Goal: Transaction & Acquisition: Purchase product/service

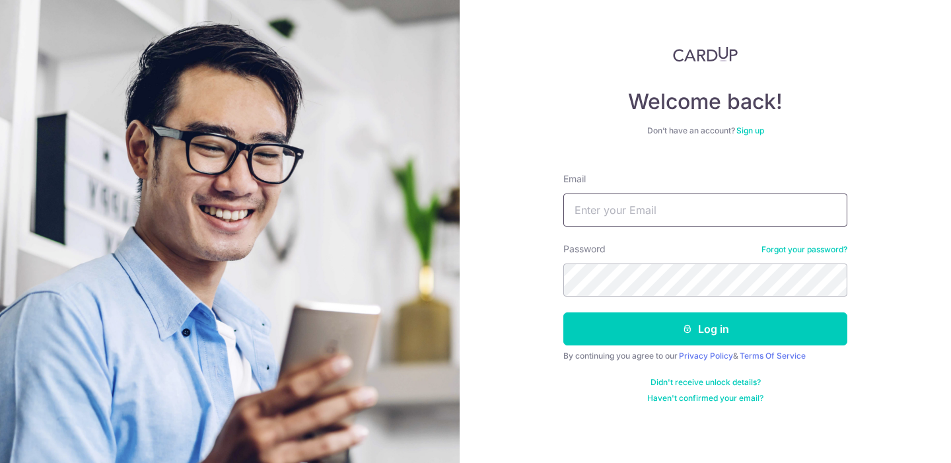
click at [657, 208] on input "Email" at bounding box center [705, 209] width 284 height 33
type input "weekiat0808@gmail.com"
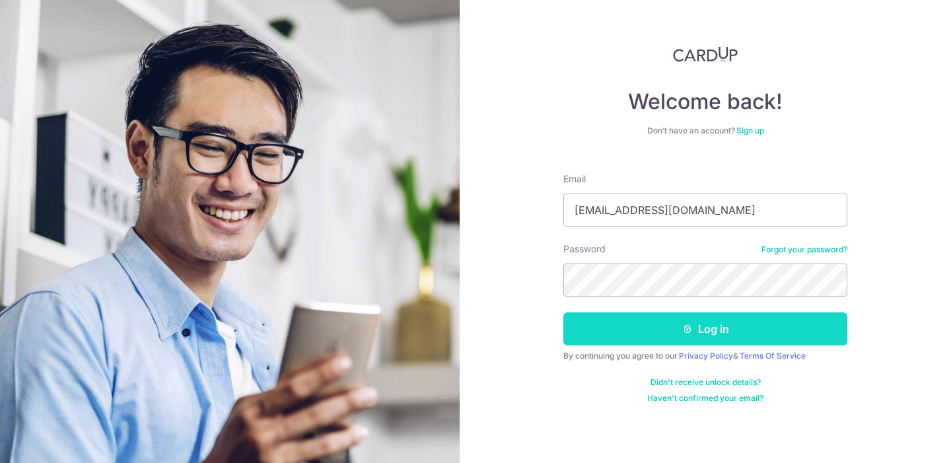
click at [660, 331] on button "Log in" at bounding box center [705, 328] width 284 height 33
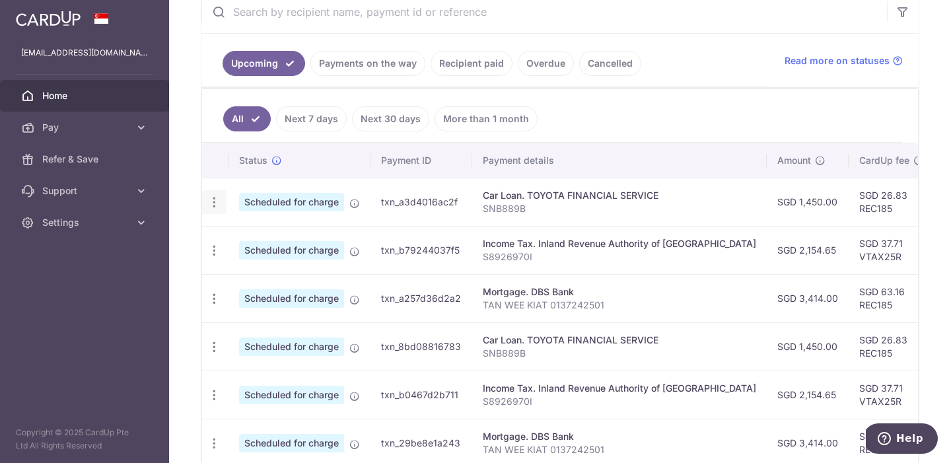
click at [214, 201] on icon "button" at bounding box center [214, 202] width 14 height 14
click at [246, 238] on span "Update payment" at bounding box center [285, 238] width 90 height 16
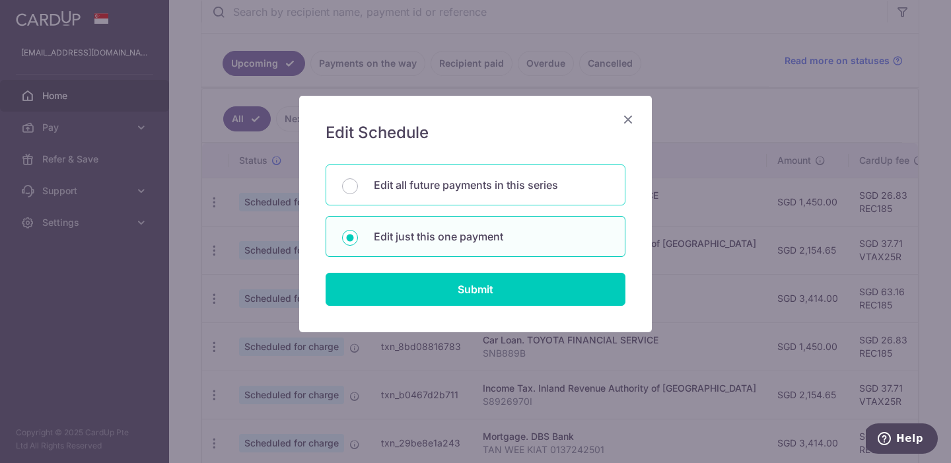
click at [380, 188] on p "Edit all future payments in this series" at bounding box center [491, 185] width 235 height 16
click at [358, 188] on input "Edit all future payments in this series" at bounding box center [350, 186] width 16 height 16
radio input "true"
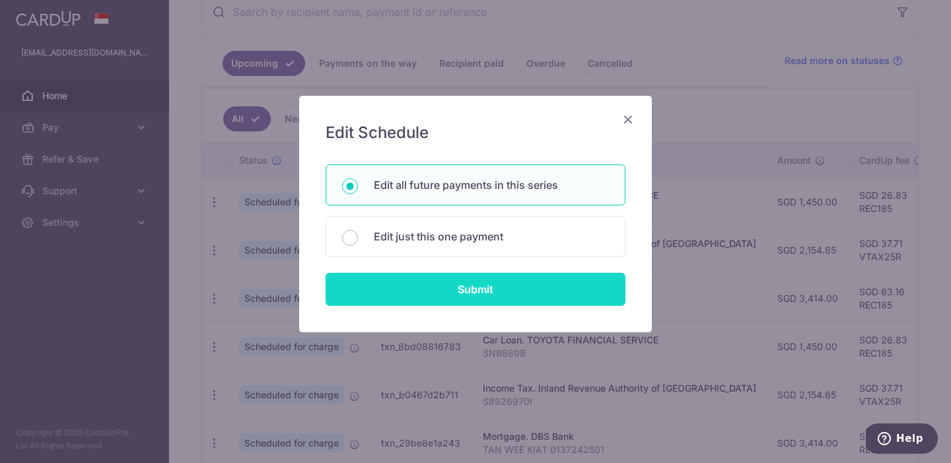
click at [384, 287] on input "Submit" at bounding box center [476, 289] width 300 height 33
radio input "true"
type input "1,450.00"
type input "SNB889B"
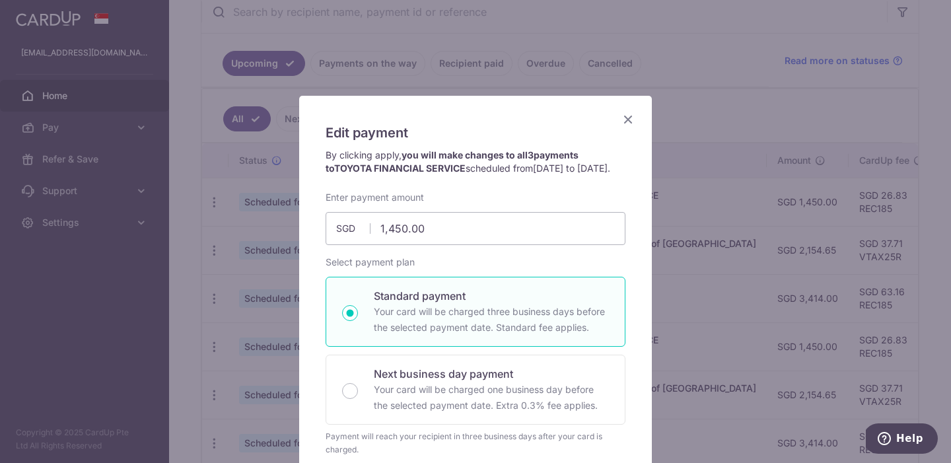
click at [628, 120] on icon "Close" at bounding box center [628, 119] width 16 height 17
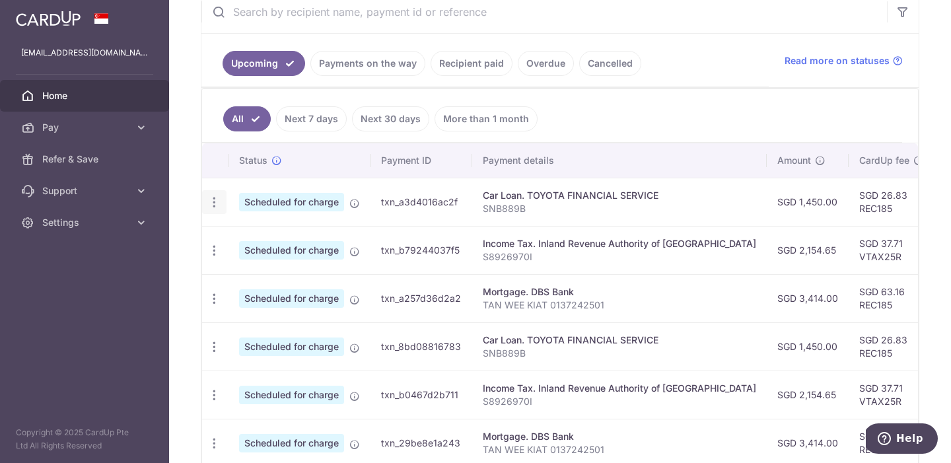
click at [213, 201] on icon "button" at bounding box center [214, 202] width 14 height 14
click at [278, 273] on span "Cancel payment" at bounding box center [284, 271] width 88 height 16
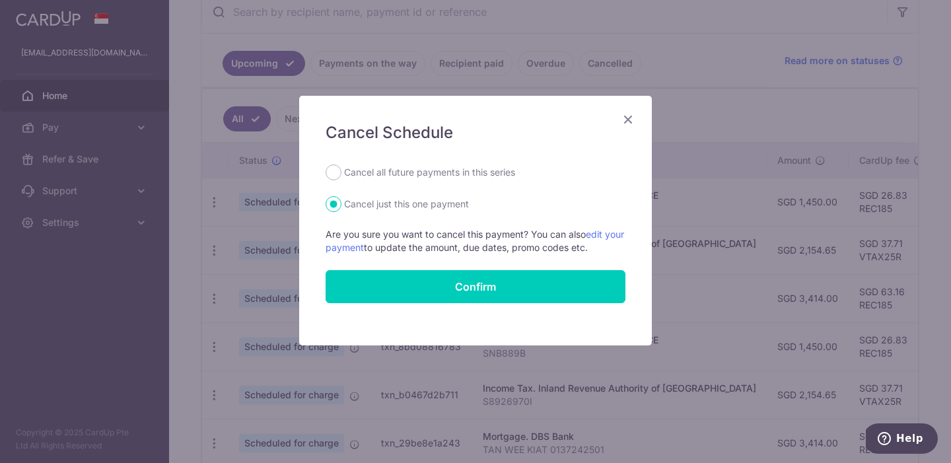
click at [387, 174] on label "Cancel all future payments in this series" at bounding box center [429, 172] width 171 height 16
click at [341, 174] on input "Cancel all future payments in this series" at bounding box center [334, 172] width 16 height 16
radio input "true"
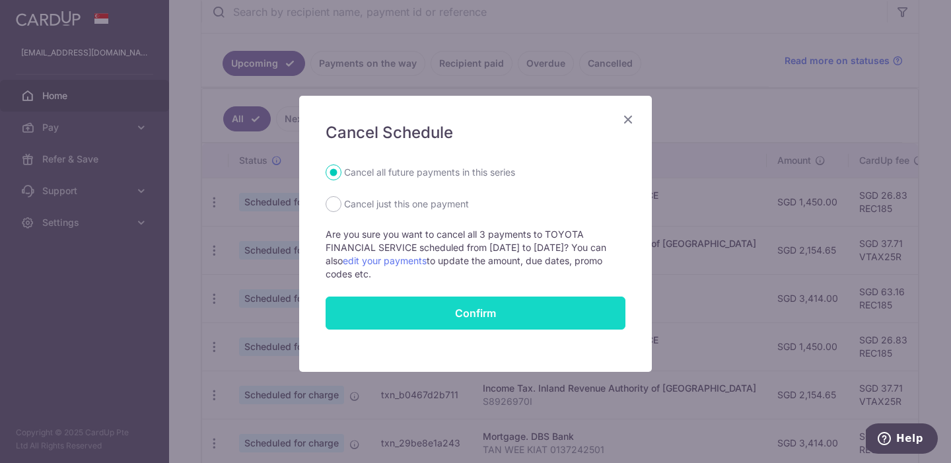
click at [396, 306] on button "Confirm" at bounding box center [476, 313] width 300 height 33
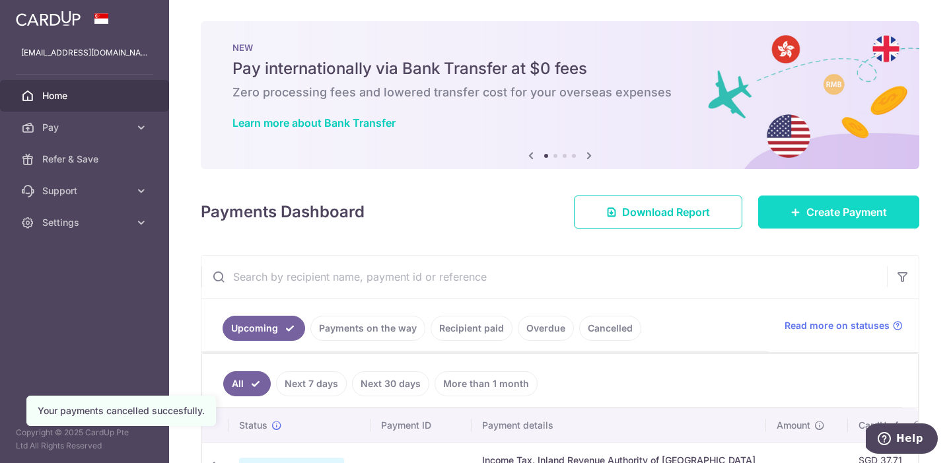
click at [810, 202] on link "Create Payment" at bounding box center [838, 211] width 161 height 33
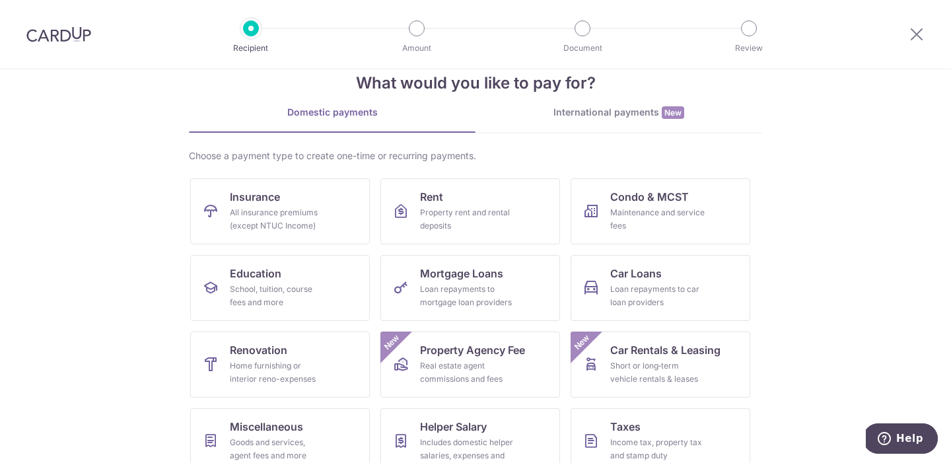
scroll to position [34, 0]
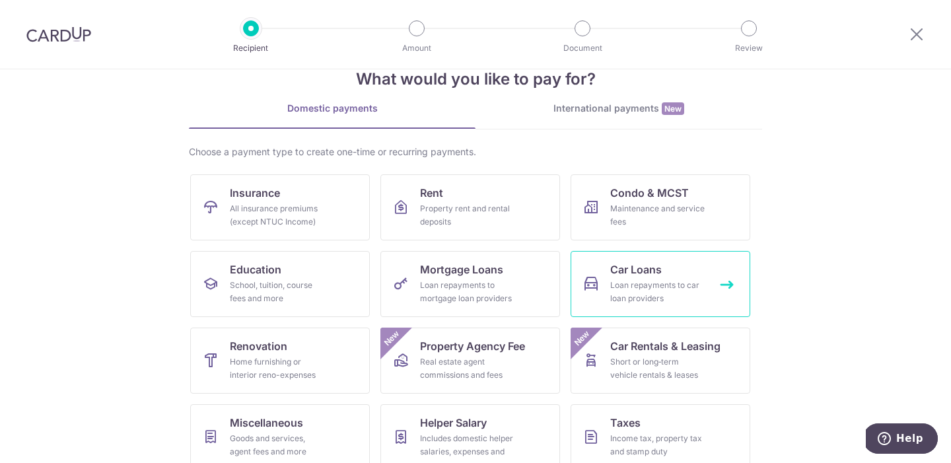
click at [647, 279] on div "Loan repayments to car loan providers" at bounding box center [657, 292] width 95 height 26
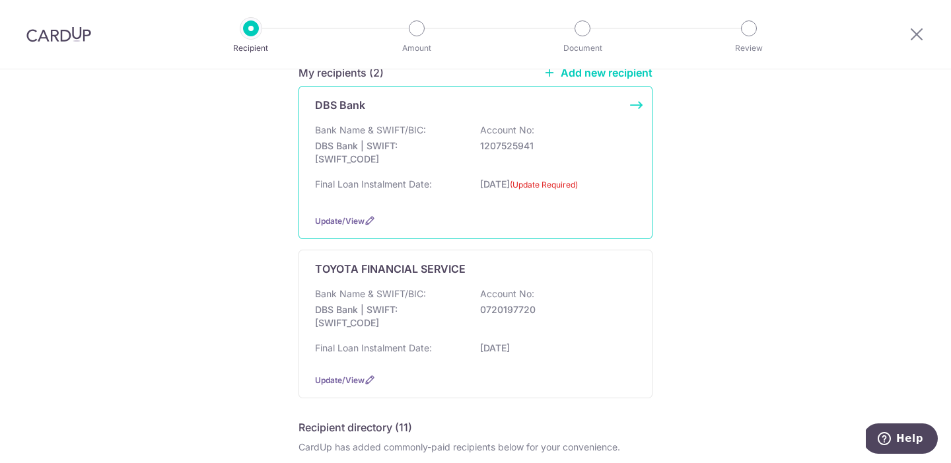
scroll to position [104, 0]
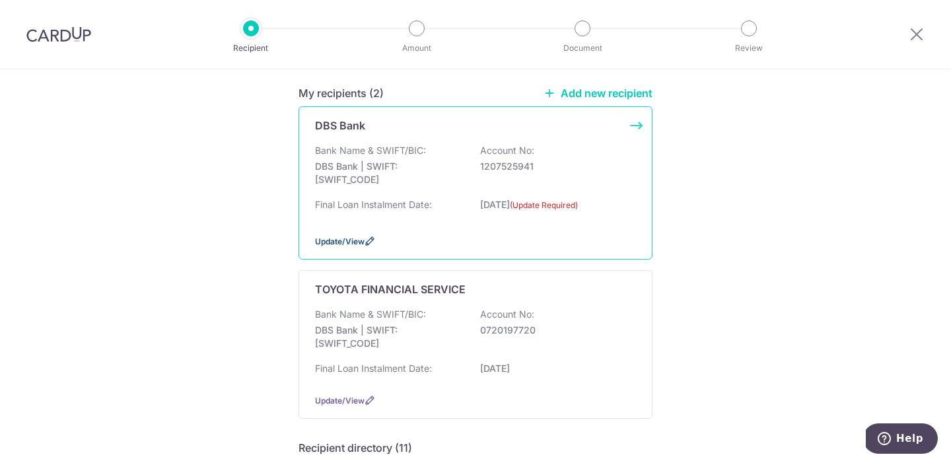
click at [368, 237] on icon at bounding box center [370, 241] width 11 height 11
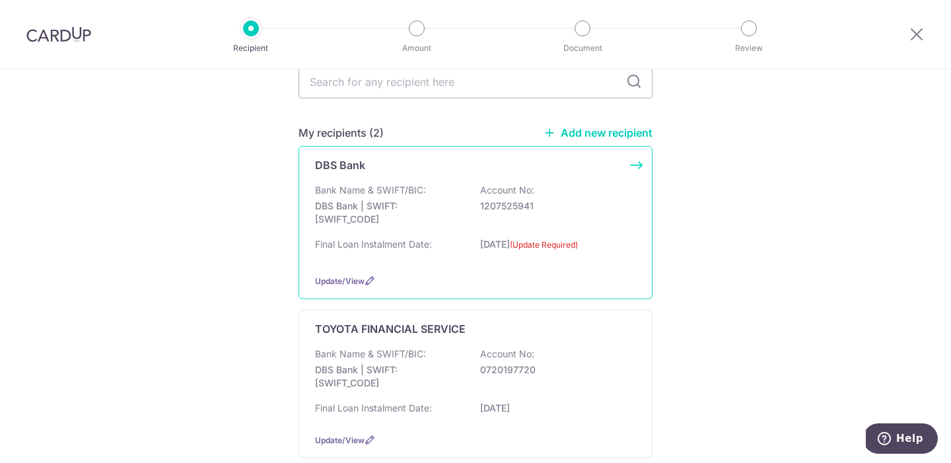
scroll to position [151, 0]
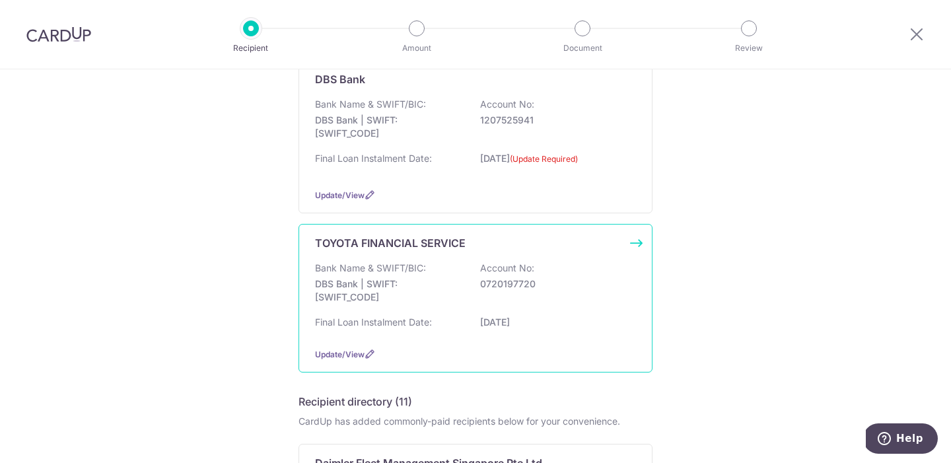
click at [442, 306] on div "Bank Name & SWIFT/BIC: DBS Bank | SWIFT: DBSSSGSGXXX Account No: 0720197720" at bounding box center [475, 286] width 321 height 49
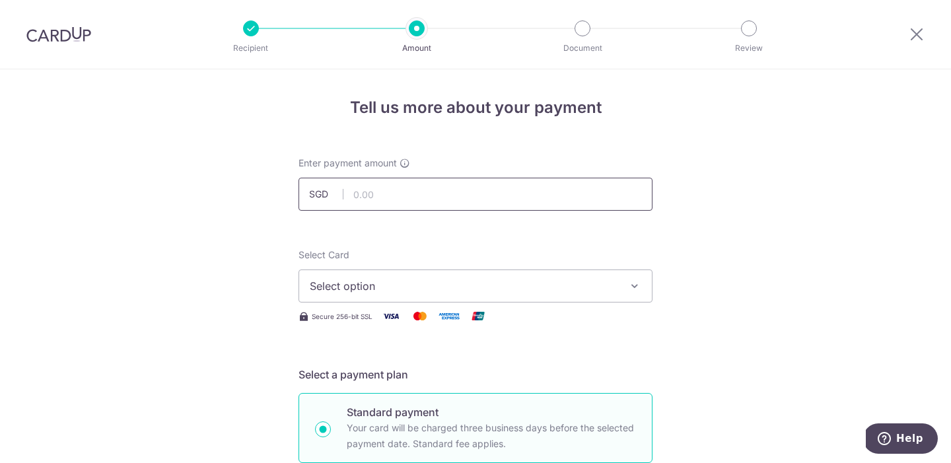
click at [388, 201] on input "text" at bounding box center [475, 194] width 354 height 33
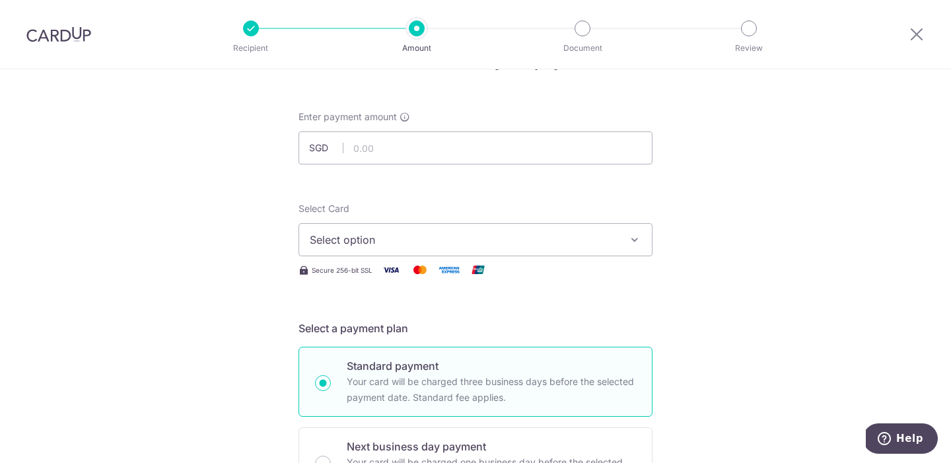
scroll to position [17, 0]
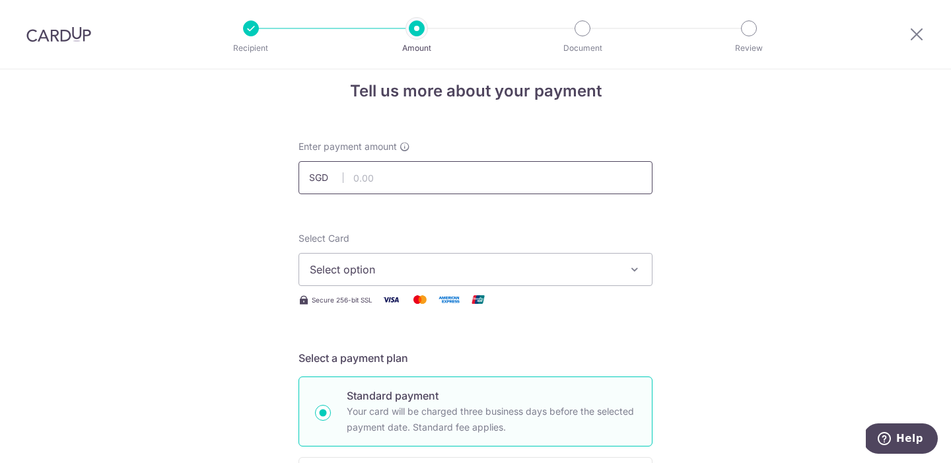
click at [354, 180] on input "text" at bounding box center [475, 177] width 354 height 33
paste input "1,450.00"
type input "1,450.00"
click at [334, 260] on button "Select option" at bounding box center [475, 269] width 354 height 33
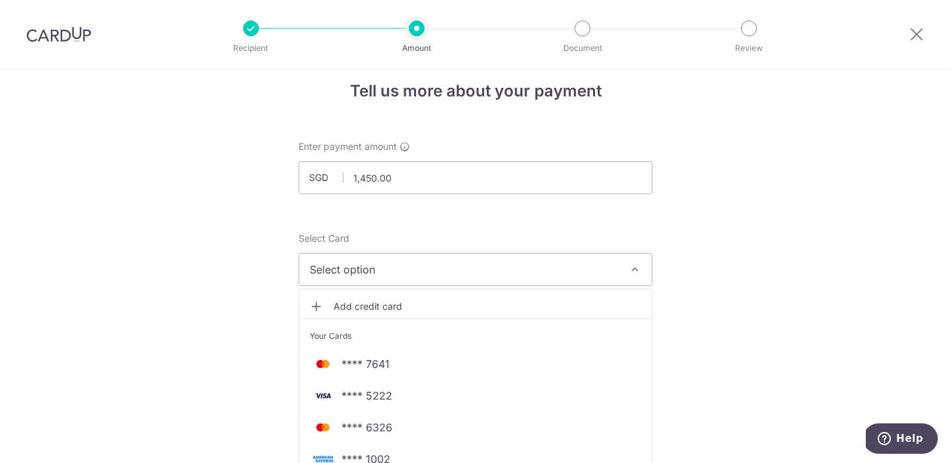
scroll to position [48, 0]
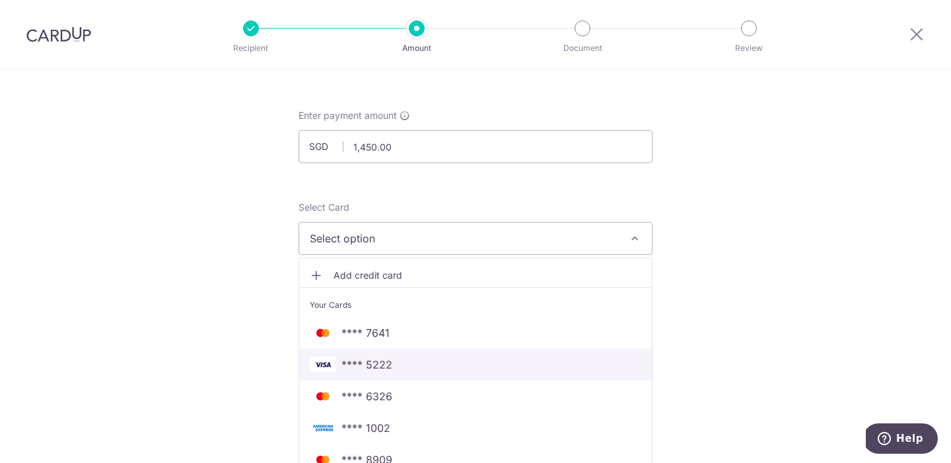
click at [336, 361] on span "**** 5222" at bounding box center [476, 365] width 332 height 16
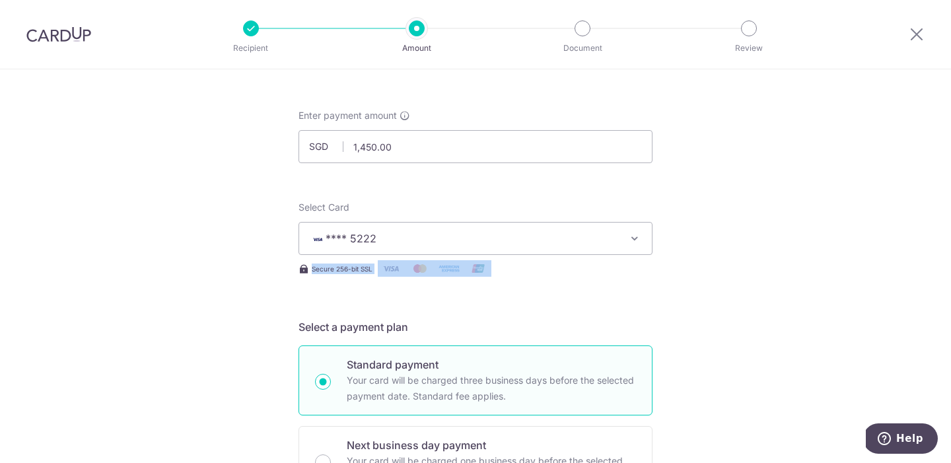
drag, startPoint x: 240, startPoint y: 326, endPoint x: 248, endPoint y: 285, distance: 41.7
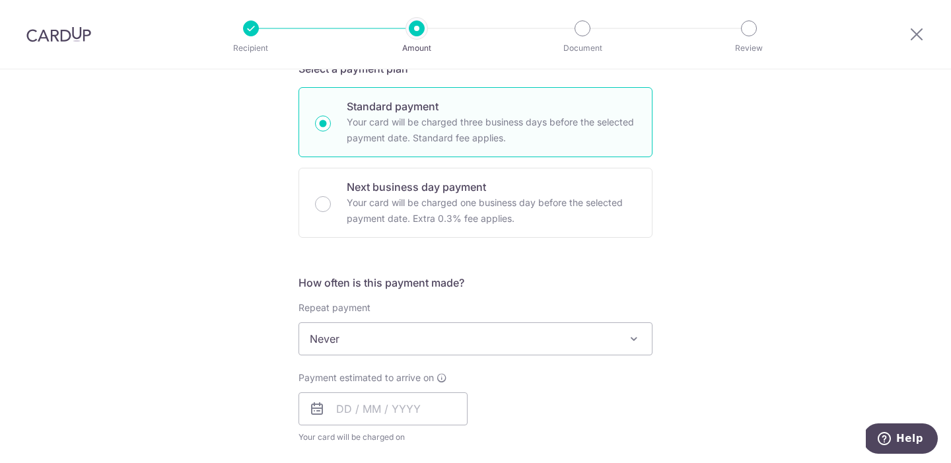
click at [355, 338] on span "Never" at bounding box center [475, 339] width 353 height 32
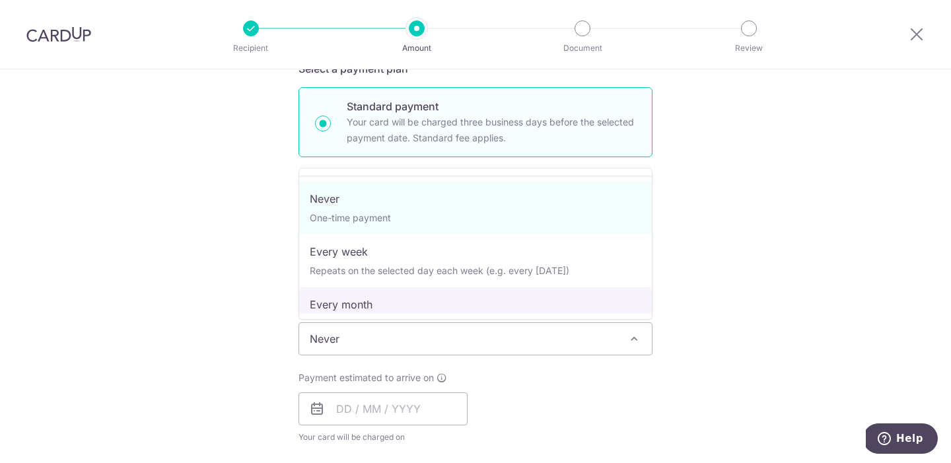
select select "3"
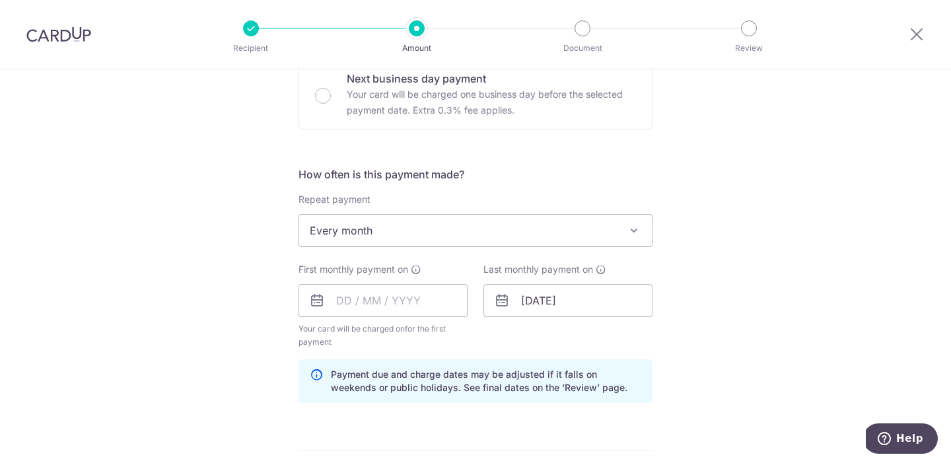
scroll to position [442, 0]
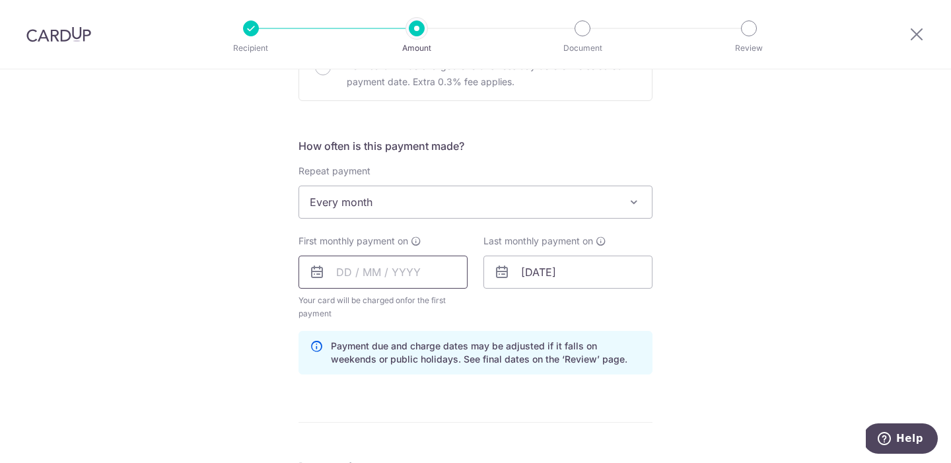
click at [390, 273] on input "text" at bounding box center [382, 272] width 169 height 33
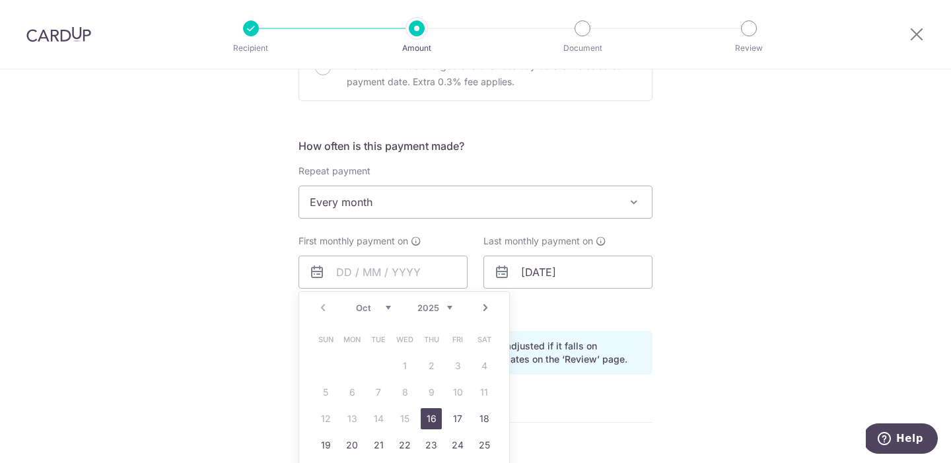
click at [429, 415] on link "16" at bounding box center [431, 418] width 21 height 21
type input "16/10/2025"
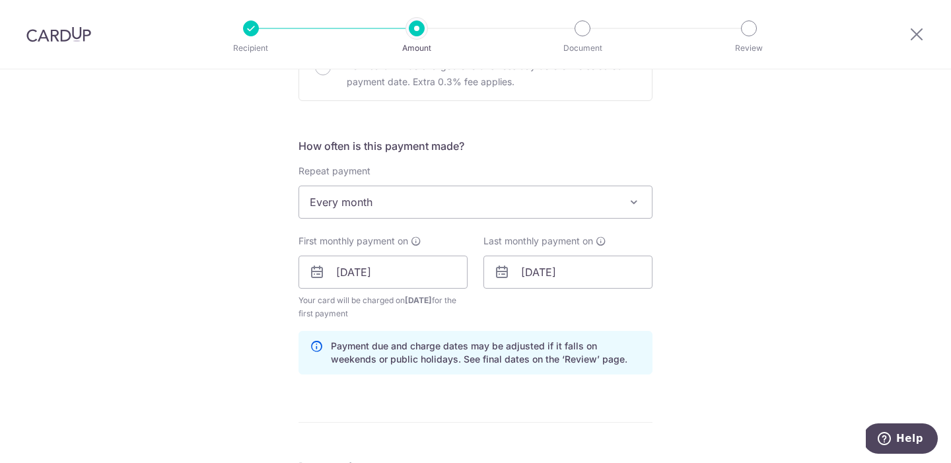
scroll to position [520, 0]
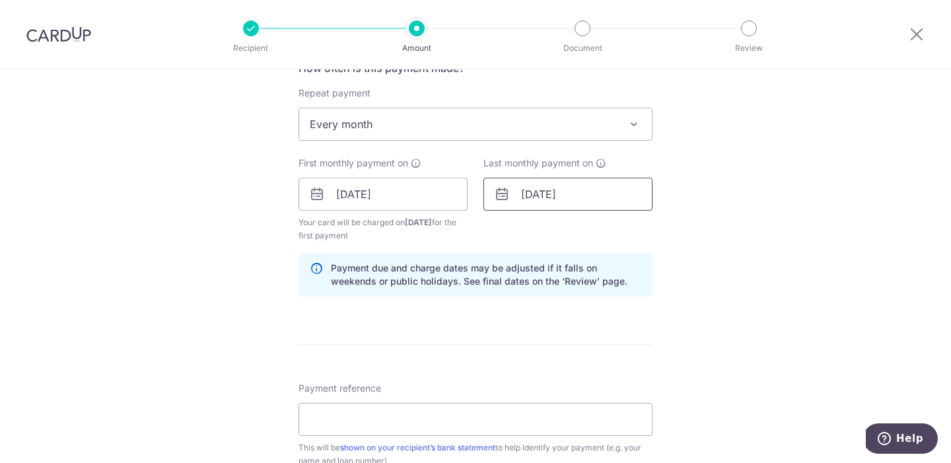
click at [577, 203] on input "18/06/2029" at bounding box center [567, 194] width 169 height 33
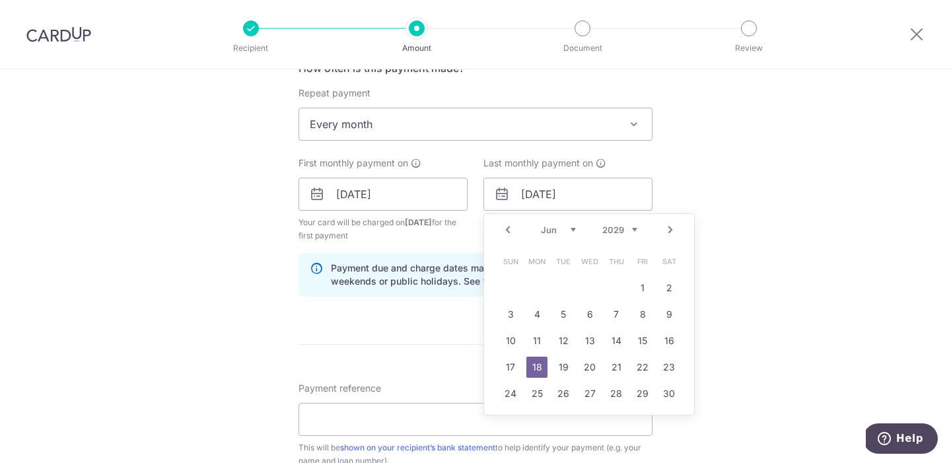
click at [623, 228] on select "2024 2025 2026 2027 2028 2029 2030 2031 2032 2033 2034 2035" at bounding box center [619, 230] width 35 height 11
click at [547, 236] on div "Prev Next Jan Feb Mar Apr May Jun Jul Aug Sep Oct Nov Dec 2024 2025 2026 2027 2…" at bounding box center [589, 230] width 210 height 32
click at [547, 232] on select "Jan Feb Mar Apr May Jun Jul Aug Sep Oct Nov Dec" at bounding box center [558, 230] width 35 height 11
click at [206, 330] on div "Tell us more about your payment Enter payment amount SGD 1,450.00 1450.00 Selec…" at bounding box center [475, 180] width 951 height 1262
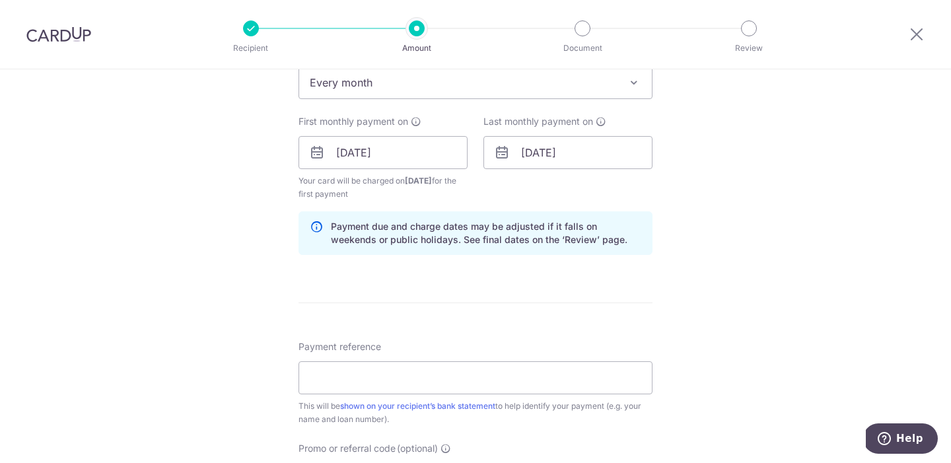
scroll to position [641, 0]
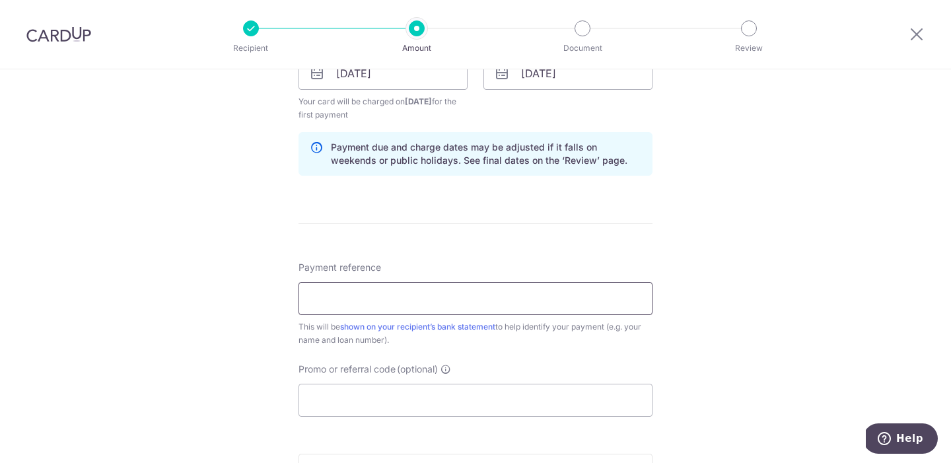
click at [345, 305] on input "Payment reference" at bounding box center [475, 298] width 354 height 33
type input "SNB889B"
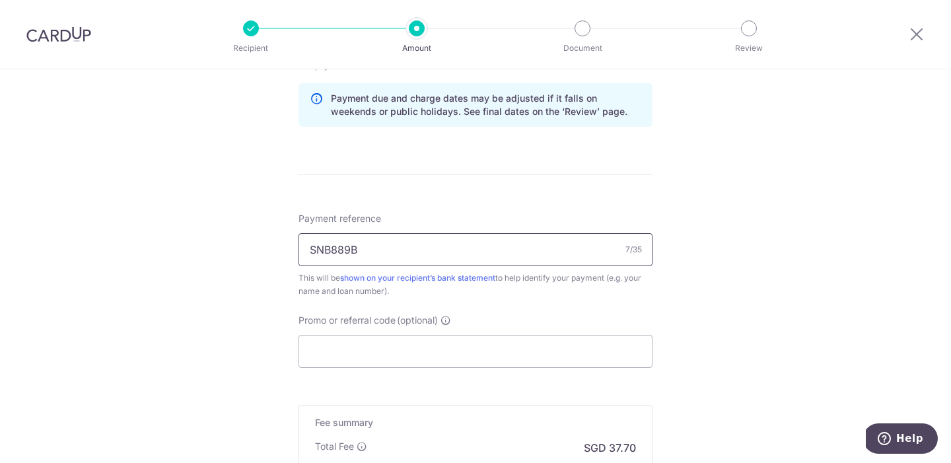
scroll to position [713, 0]
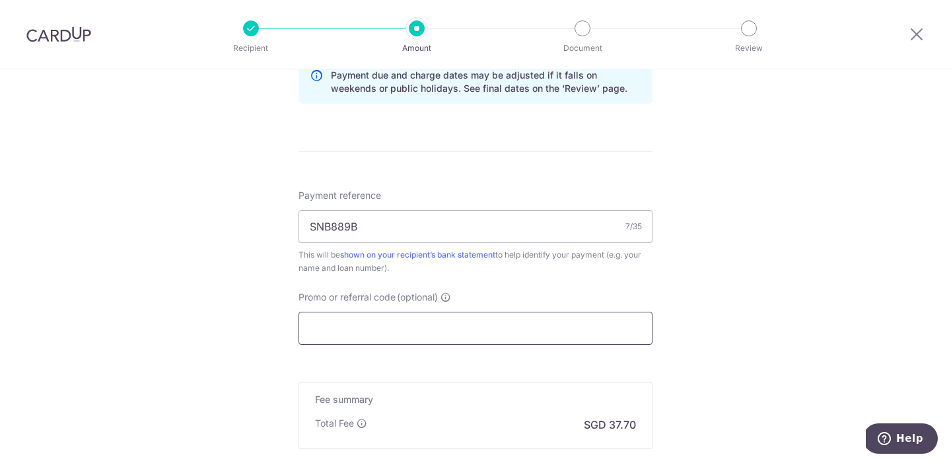
click at [371, 325] on input "Promo or referral code (optional)" at bounding box center [475, 328] width 354 height 33
paste input "3HOME25R"
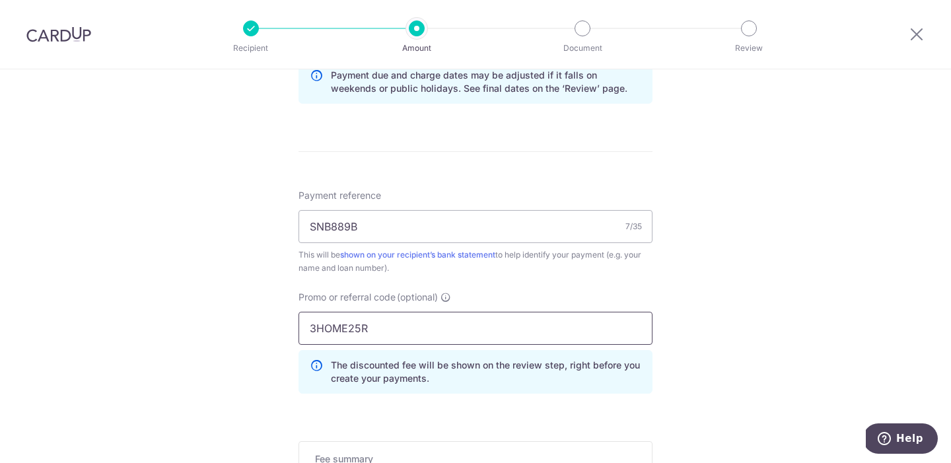
type input "3HOME25R"
click at [220, 339] on div "Tell us more about your payment Enter payment amount SGD 1,450.00 1450.00 Selec…" at bounding box center [475, 16] width 951 height 1321
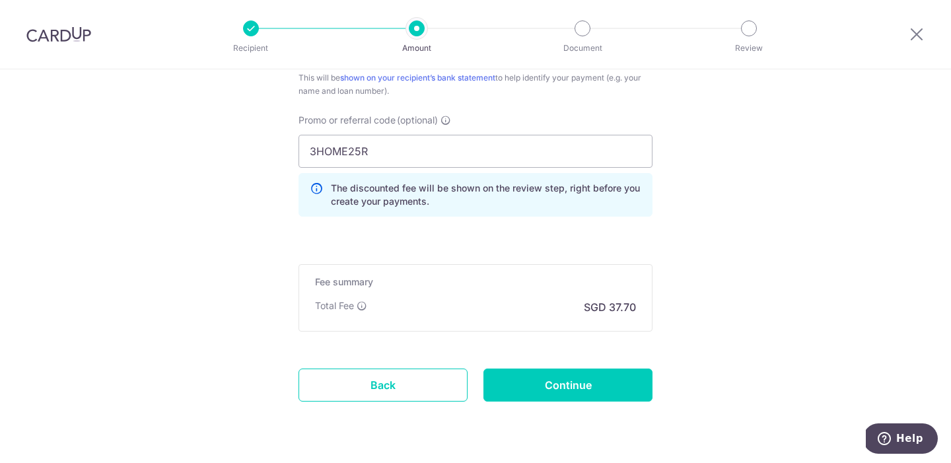
scroll to position [928, 0]
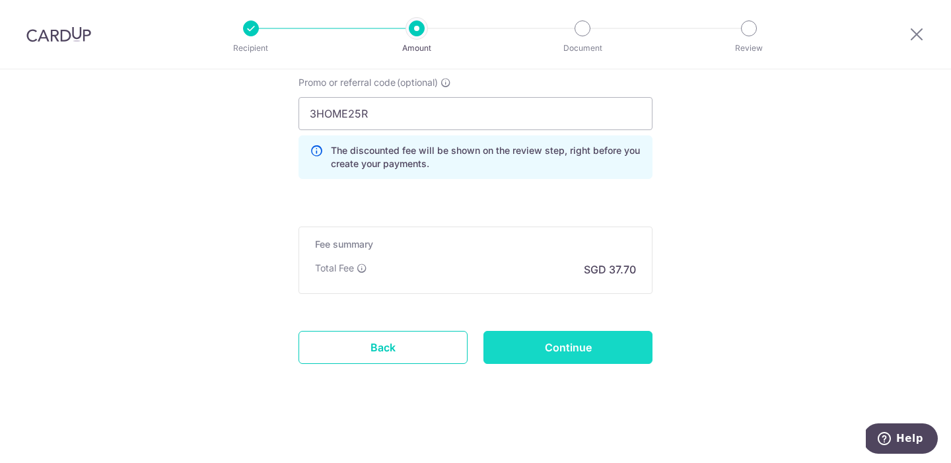
click at [542, 349] on input "Continue" at bounding box center [567, 347] width 169 height 33
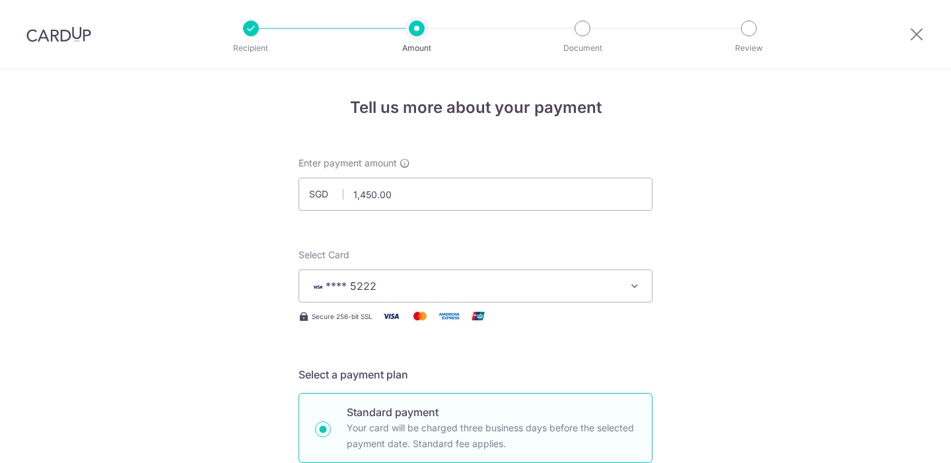
scroll to position [879, 0]
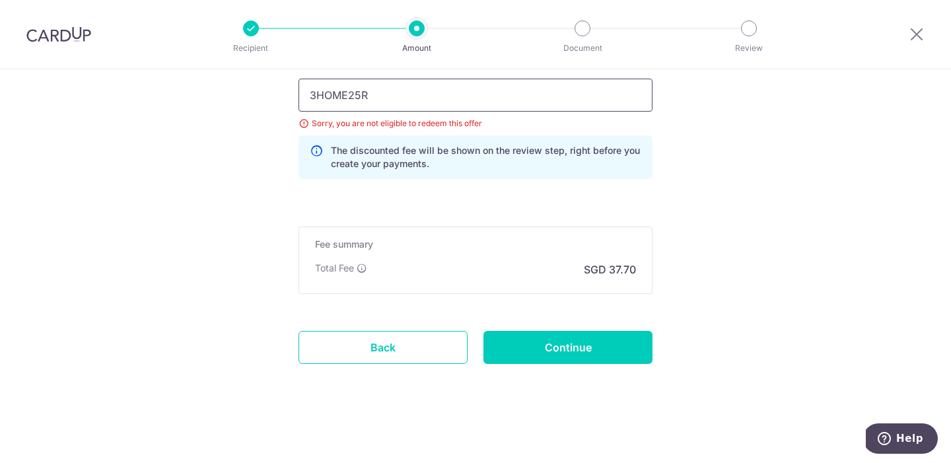
click at [381, 98] on input "3HOME25R" at bounding box center [475, 95] width 354 height 33
drag, startPoint x: 381, startPoint y: 98, endPoint x: 306, endPoint y: 94, distance: 75.4
click at [306, 94] on input "3HOME25R" at bounding box center [475, 95] width 354 height 33
paste input "REC185"
type input "REC185"
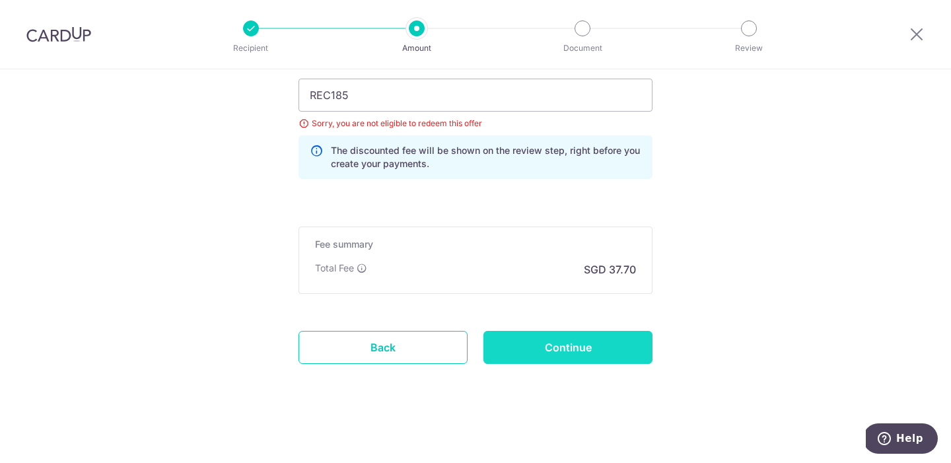
click at [549, 348] on input "Continue" at bounding box center [567, 347] width 169 height 33
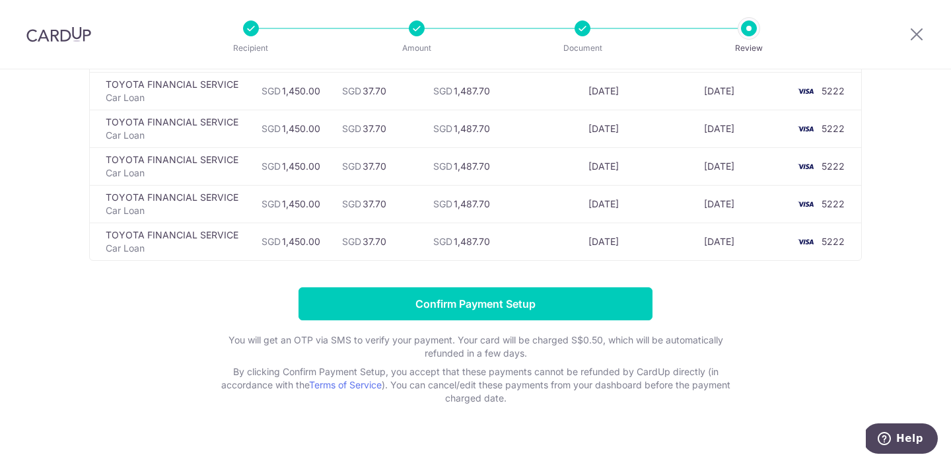
scroll to position [1658, 0]
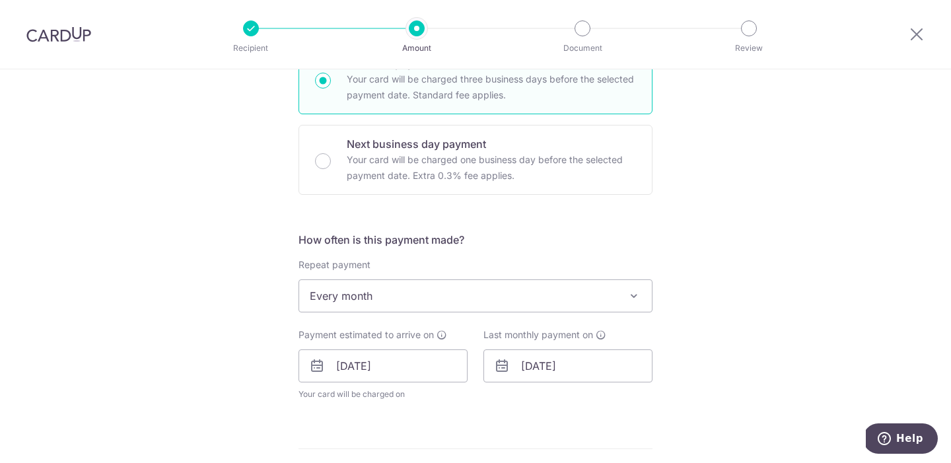
scroll to position [350, 0]
click at [542, 361] on input "18/06/2029" at bounding box center [567, 364] width 169 height 33
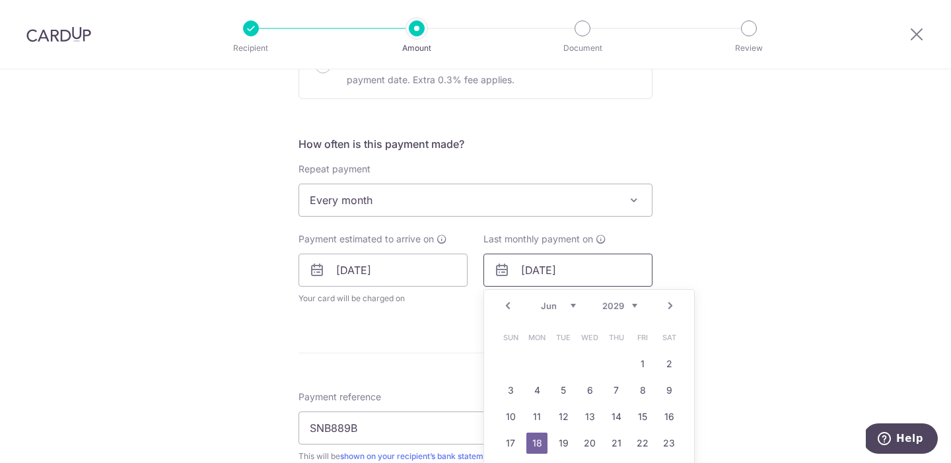
scroll to position [478, 0]
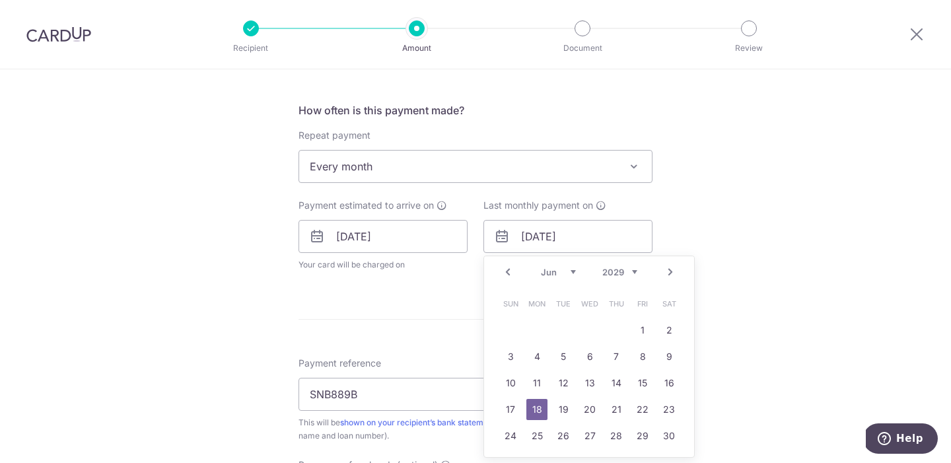
click at [614, 271] on select "2025 2026 2027 2028 2029 2030 2031 2032 2033 2034 2035" at bounding box center [619, 272] width 35 height 11
click at [549, 271] on select "Jan Feb Mar Apr May Jun Jul Aug Sep Oct Nov Dec" at bounding box center [558, 272] width 35 height 11
click at [640, 436] on link "30" at bounding box center [642, 435] width 21 height 21
type input "30/01/2026"
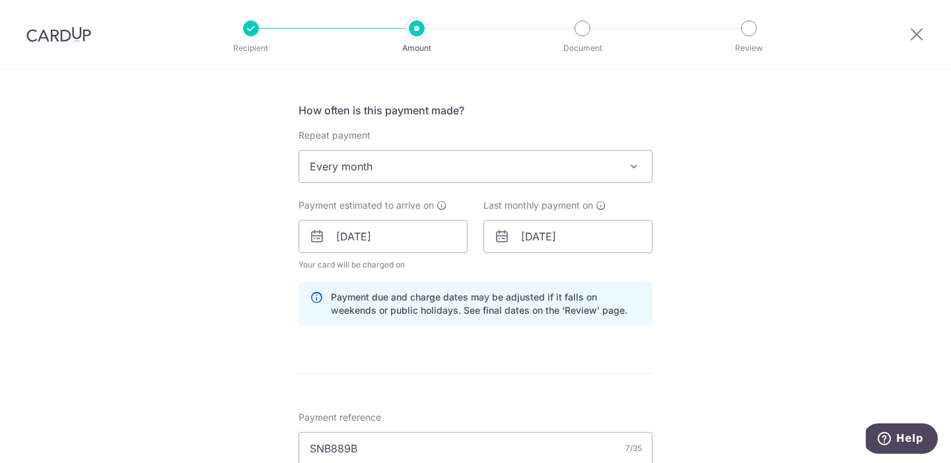
click at [733, 328] on div "Tell us more about your payment Enter payment amount SGD 1,450.00 1450.00 Selec…" at bounding box center [475, 245] width 951 height 1308
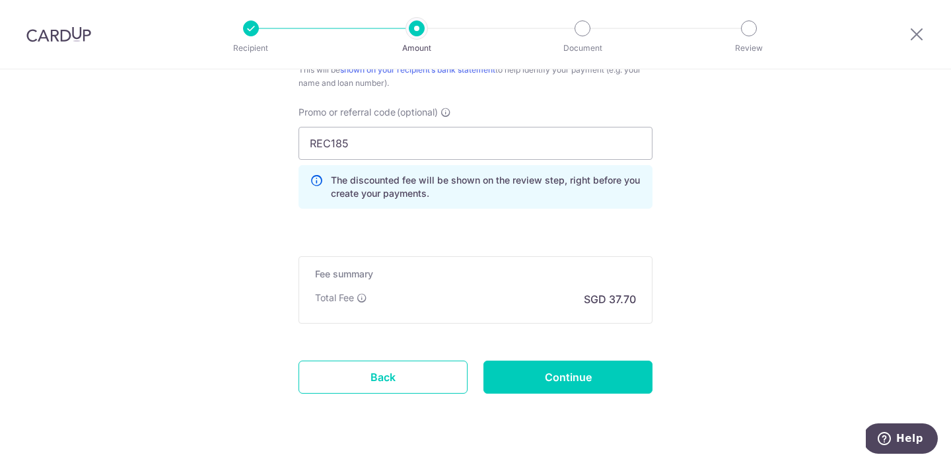
scroll to position [915, 0]
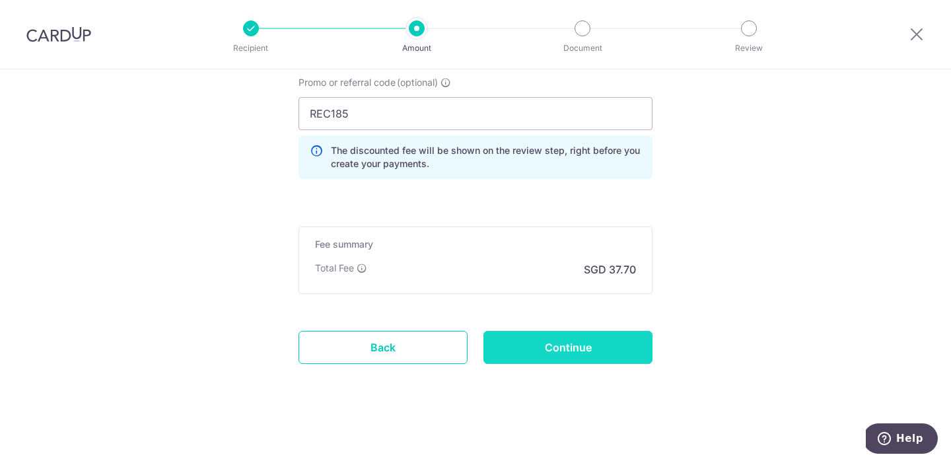
click at [590, 343] on input "Continue" at bounding box center [567, 347] width 169 height 33
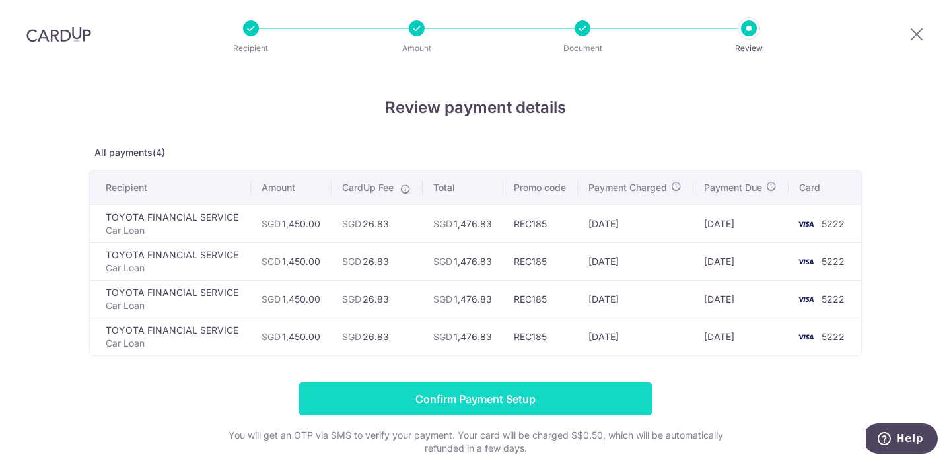
click at [559, 398] on input "Confirm Payment Setup" at bounding box center [475, 398] width 354 height 33
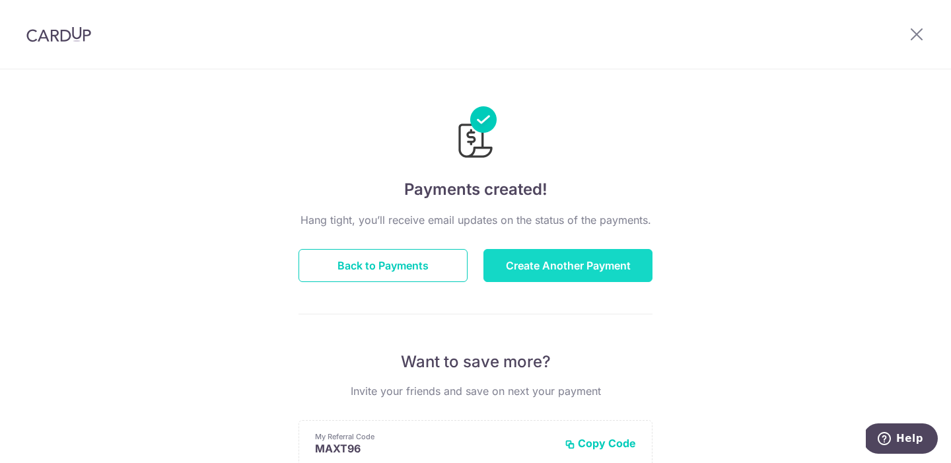
click at [551, 271] on button "Create Another Payment" at bounding box center [567, 265] width 169 height 33
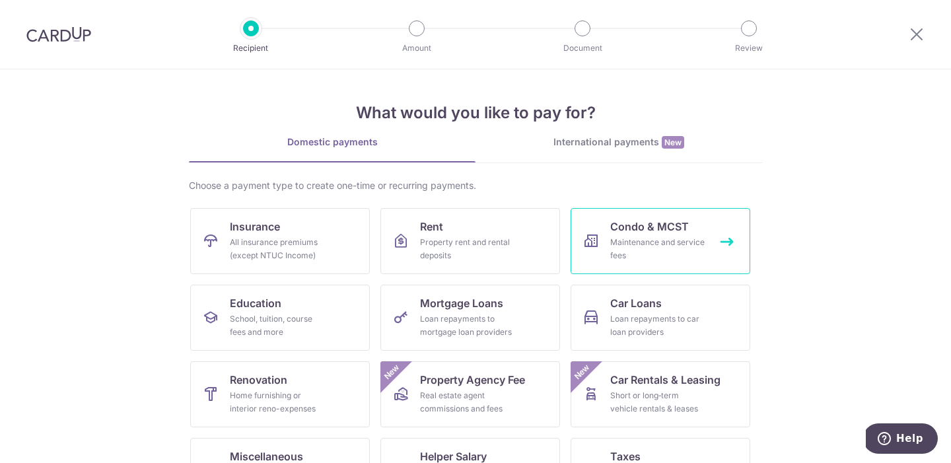
click at [612, 245] on div "Maintenance and service fees" at bounding box center [657, 249] width 95 height 26
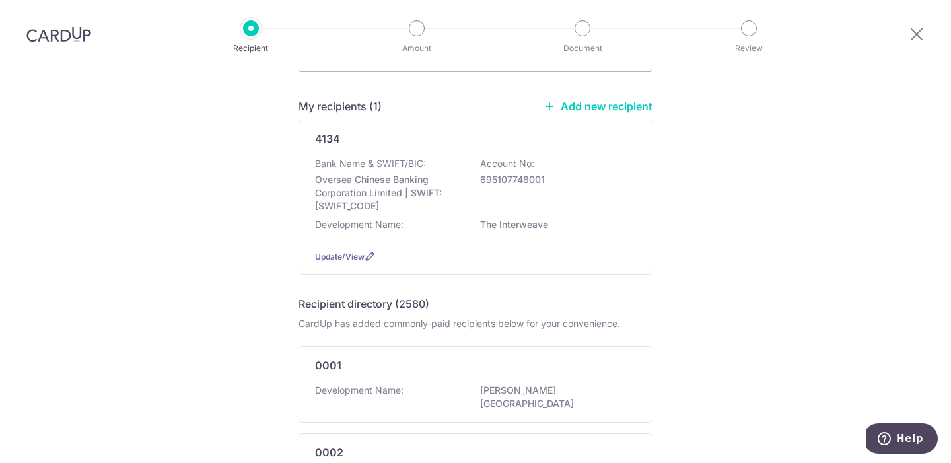
scroll to position [32, 0]
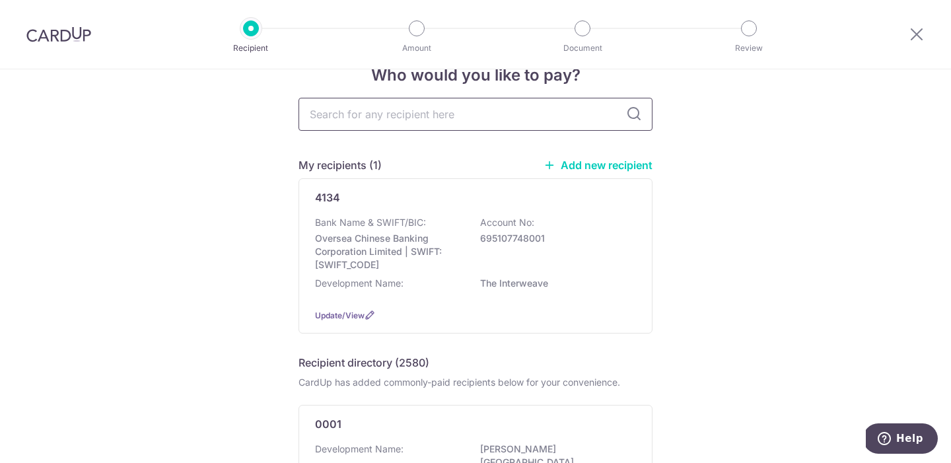
click at [345, 116] on input "text" at bounding box center [475, 114] width 354 height 33
type input "penrose"
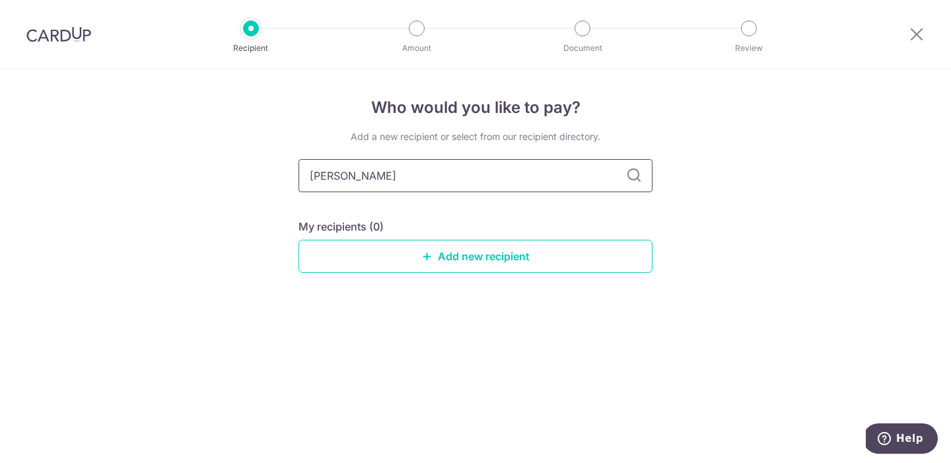
click at [357, 180] on input "penrose" at bounding box center [475, 175] width 354 height 33
type input "pen"
type input "p"
click at [295, 184] on div "Who would you like to pay? Add a new recipient or select from our recipient dir…" at bounding box center [475, 266] width 951 height 394
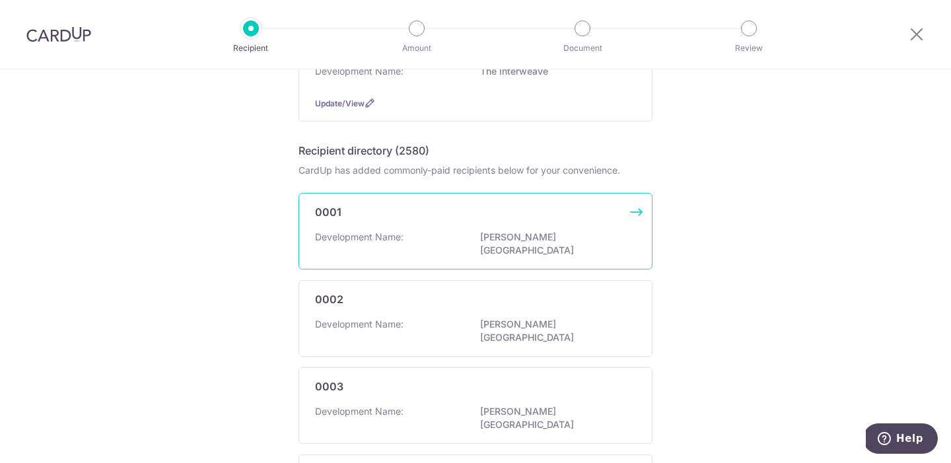
scroll to position [22, 0]
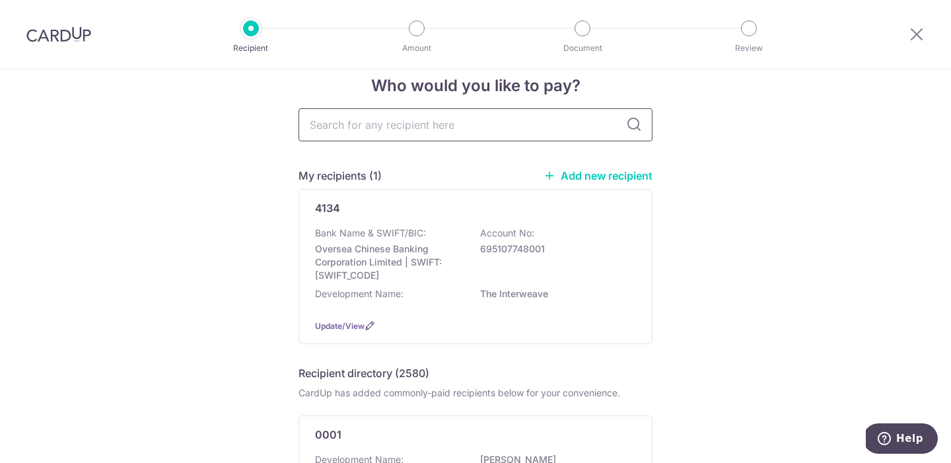
click at [386, 121] on input "text" at bounding box center [475, 124] width 354 height 33
type input "interweave"
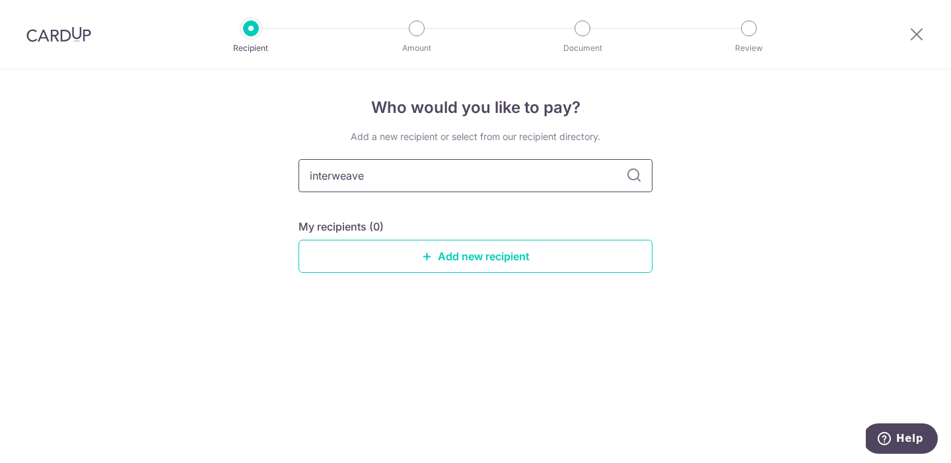
click at [355, 175] on input "interweave" at bounding box center [475, 175] width 354 height 33
click at [297, 238] on div "Who would you like to pay? Add a new recipient or select from our recipient dir…" at bounding box center [475, 266] width 951 height 394
click at [269, 240] on div "Who would you like to pay? Add a new recipient or select from our recipient dir…" at bounding box center [475, 266] width 951 height 394
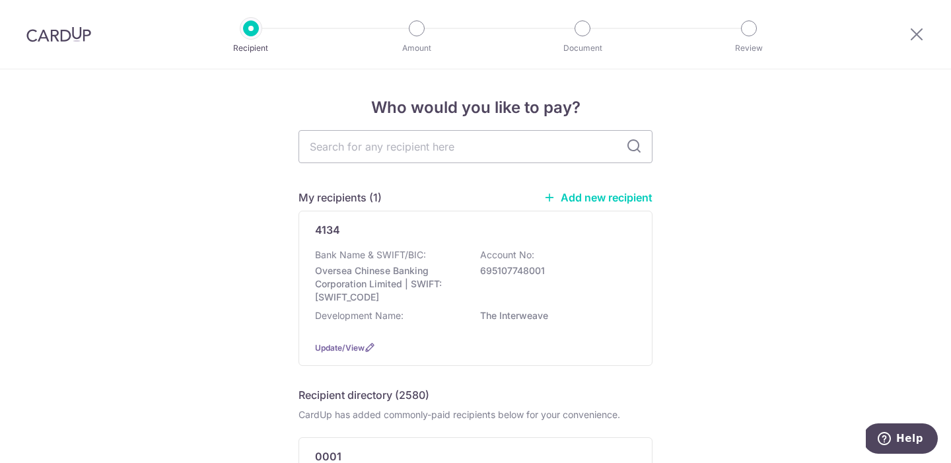
scroll to position [1, 0]
click at [604, 195] on link "Add new recipient" at bounding box center [598, 196] width 109 height 13
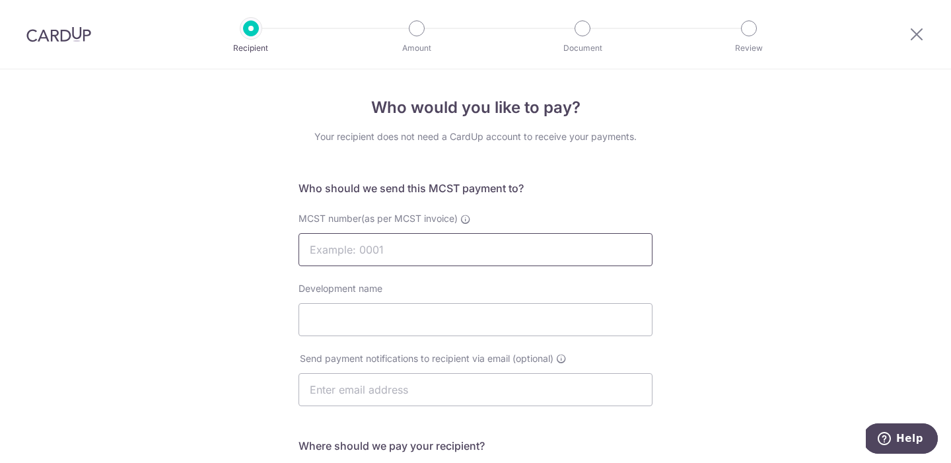
click at [382, 245] on input "MCST number(as per MCST invoice)" at bounding box center [475, 249] width 354 height 33
click at [345, 320] on input "Development name" at bounding box center [475, 319] width 354 height 33
click at [343, 242] on input "MCST number(as per MCST invoice)" at bounding box center [475, 249] width 354 height 33
type input "O"
type input "Penrose"
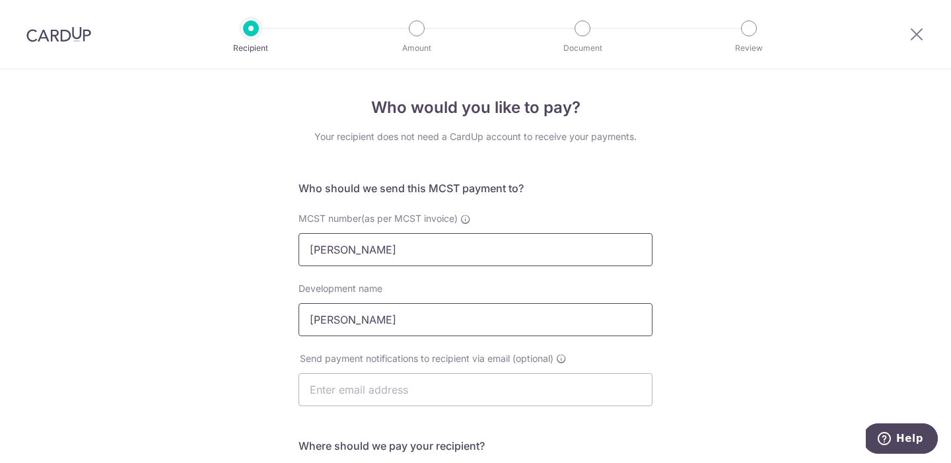
type input "Penrose"
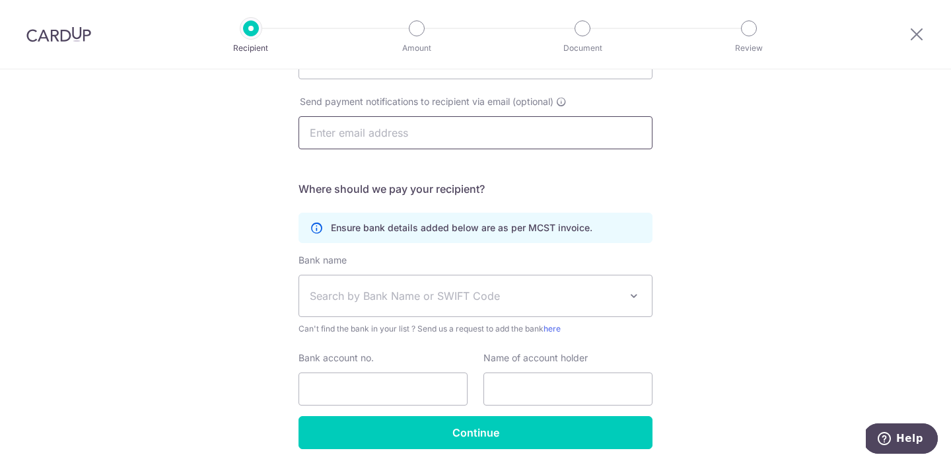
scroll to position [259, 0]
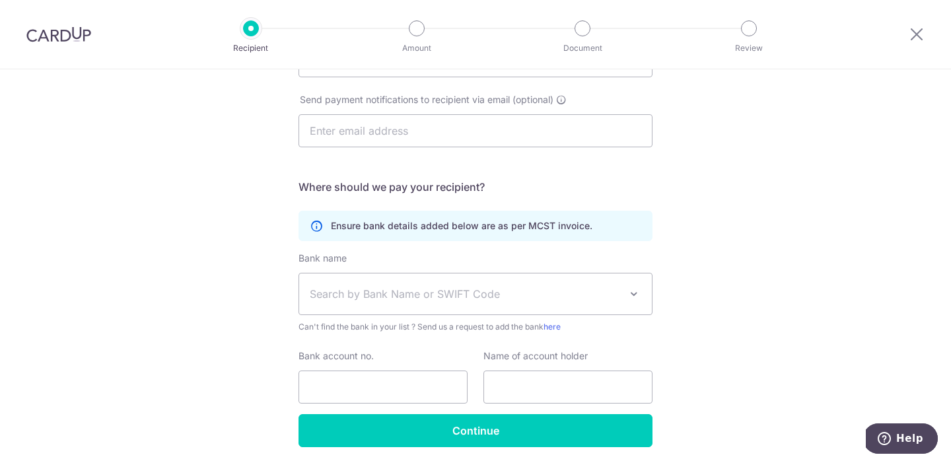
click at [360, 286] on span "Search by Bank Name or SWIFT Code" at bounding box center [465, 294] width 310 height 16
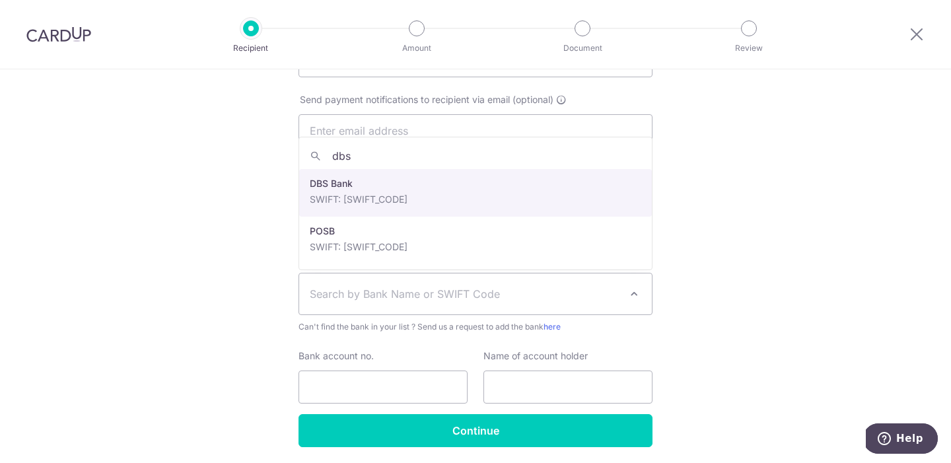
type input "dbs"
select select "6"
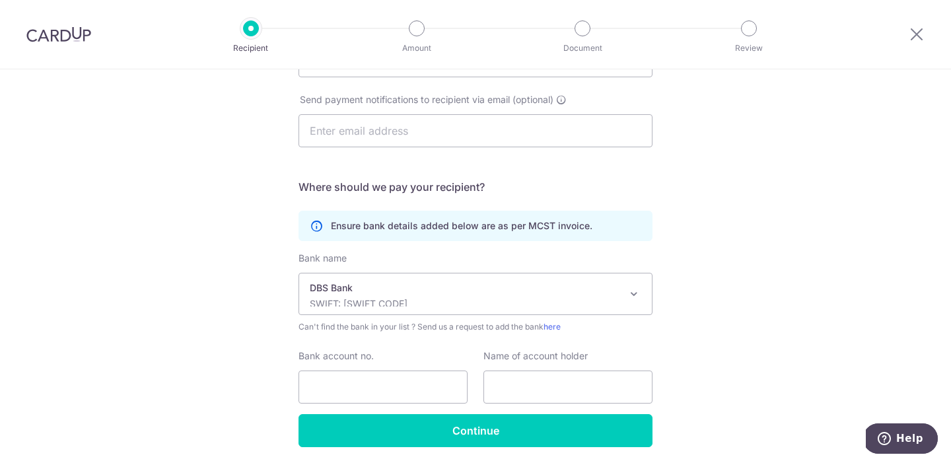
click at [275, 320] on div "Who would you like to pay? Your recipient does not need a CardUp account to rec…" at bounding box center [475, 159] width 951 height 699
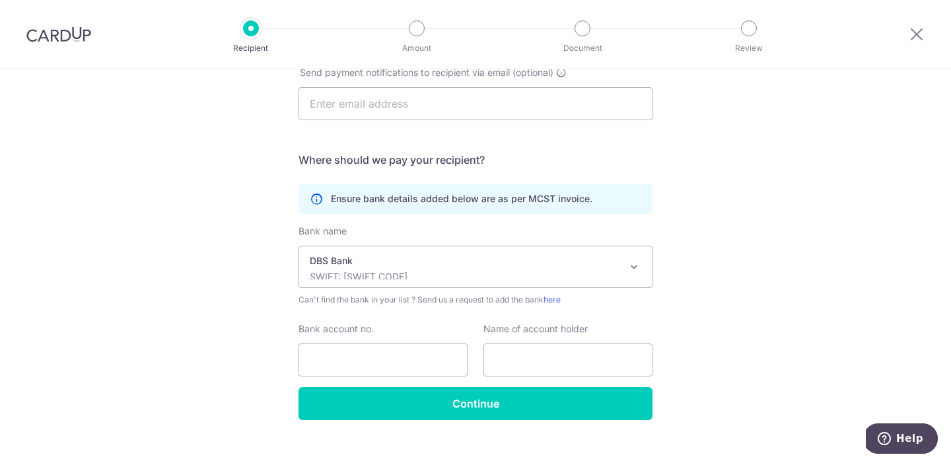
scroll to position [305, 0]
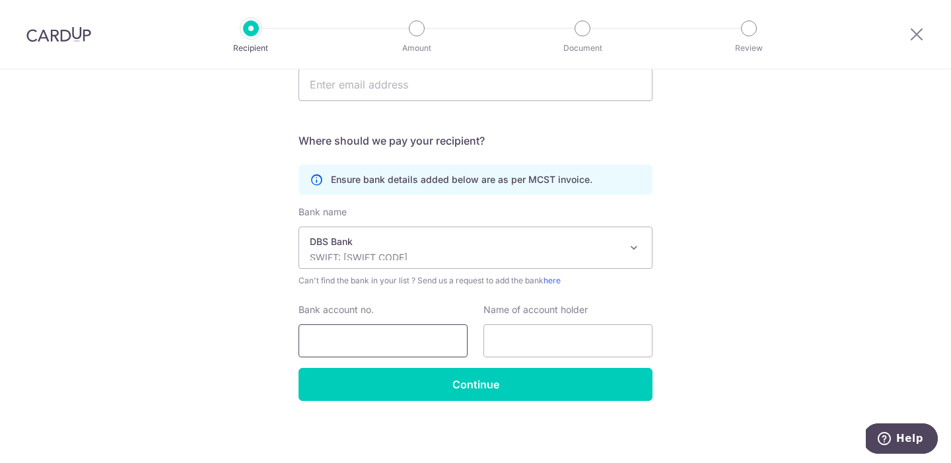
click at [328, 328] on input "Bank account no." at bounding box center [382, 340] width 169 height 33
paste input "072-121595-0"
type input "0721215950"
click at [512, 345] on input "text" at bounding box center [567, 340] width 169 height 33
click at [400, 87] on input "text" at bounding box center [475, 84] width 354 height 33
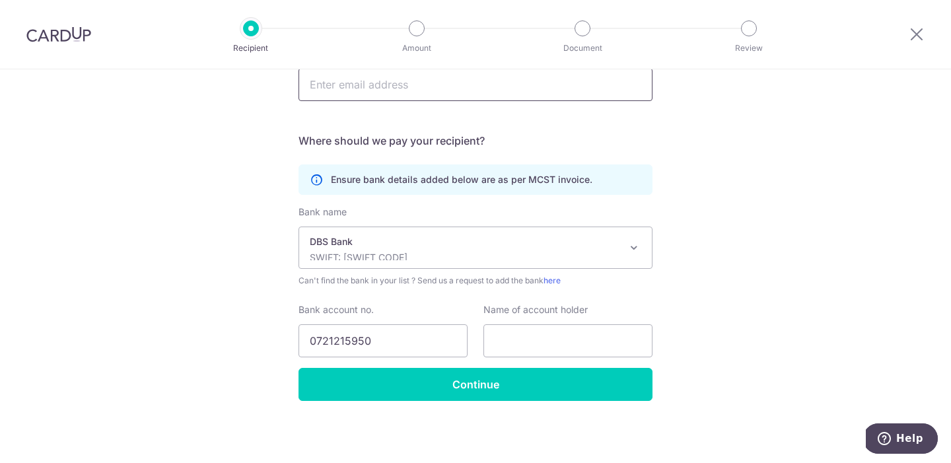
paste input "accounts@kingston.com.sg"
type input "accounts@kingston.com.sg"
click at [514, 341] on input "text" at bounding box center [567, 340] width 169 height 33
paste input "NOVASIMS DEVELOPMENT PL - PENROSE MF A/C"
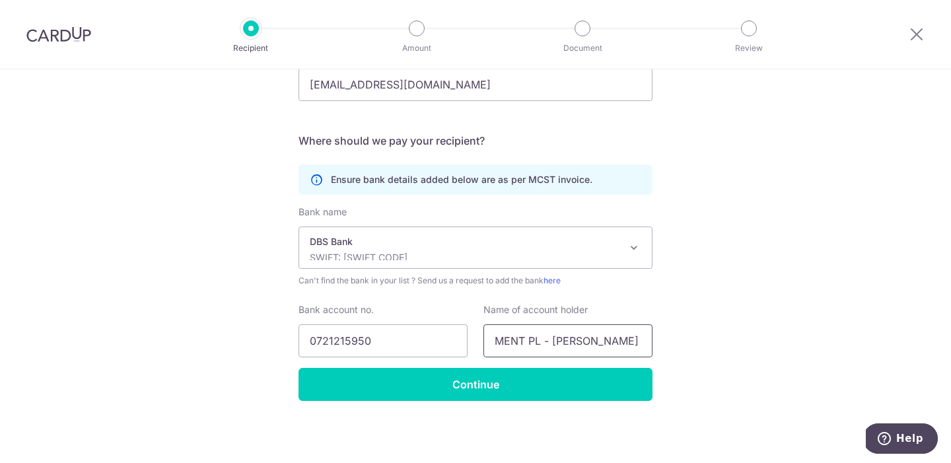
type input "NOVASIMS DEVELOPMENT PL - PENROSE MF A/C"
click at [599, 300] on div "Bank name Select Bank UBS AG ANEXT BANK PTE LTD Australia & New Zealand Banking…" at bounding box center [475, 286] width 354 height 162
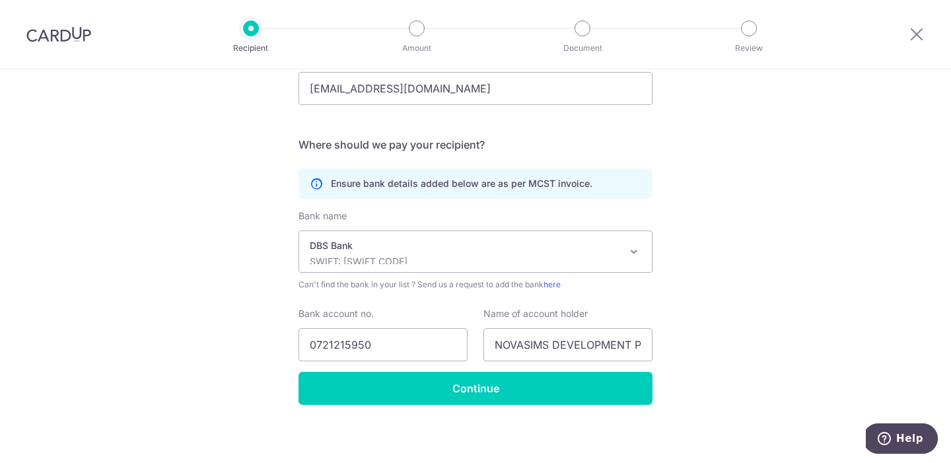
scroll to position [305, 0]
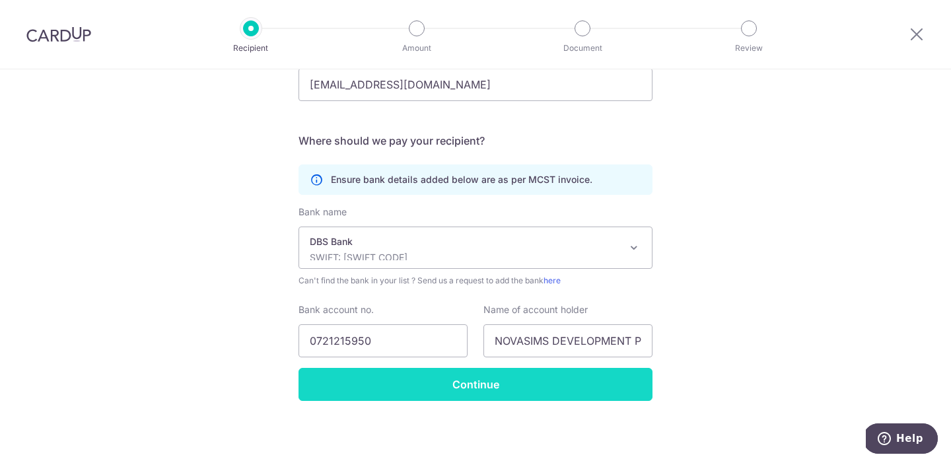
click at [525, 377] on input "Continue" at bounding box center [475, 384] width 354 height 33
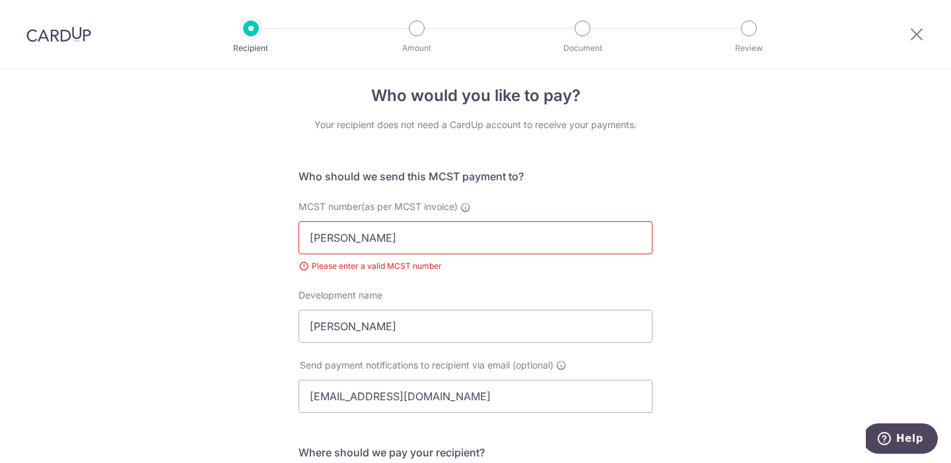
scroll to position [11, 0]
click at [381, 238] on input "[PERSON_NAME]" at bounding box center [475, 239] width 354 height 33
type input "0000"
click at [162, 205] on div "Who would you like to pay? Your recipient does not need a CardUp account to rec…" at bounding box center [475, 417] width 951 height 717
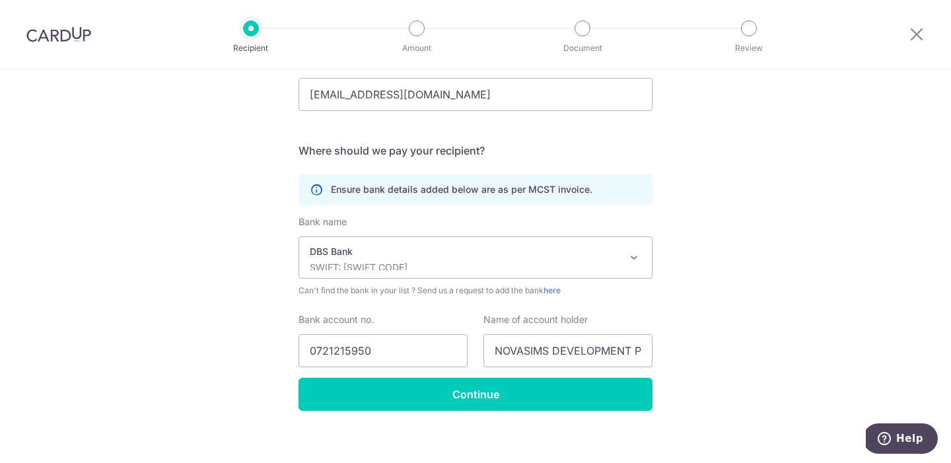
scroll to position [324, 0]
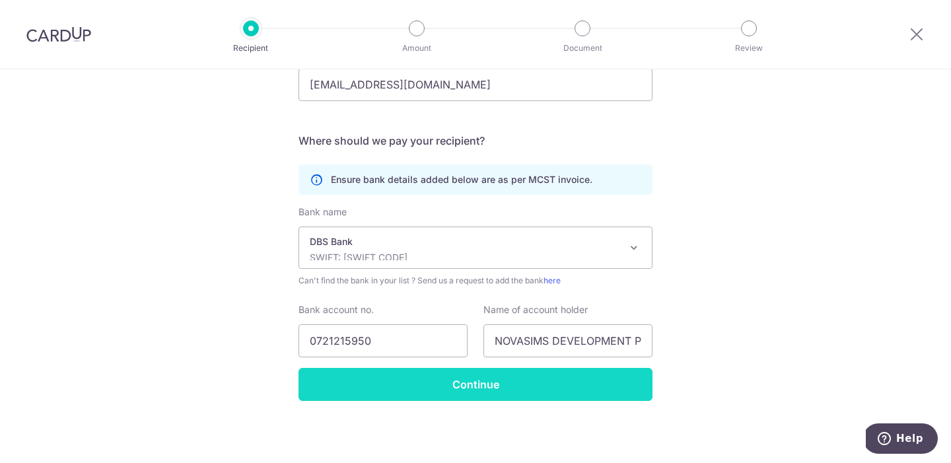
click at [400, 386] on input "Continue" at bounding box center [475, 384] width 354 height 33
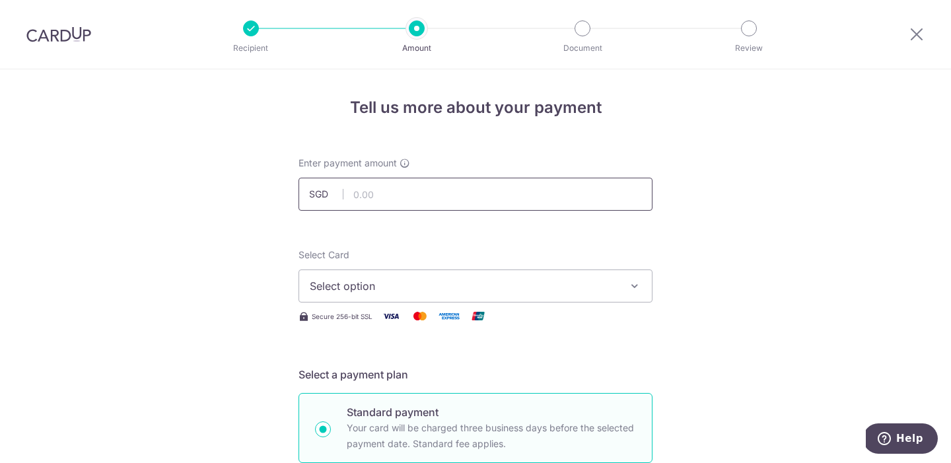
click at [405, 201] on input "text" at bounding box center [475, 194] width 354 height 33
paste input "1,130.11"
type input "1,130.11"
click at [339, 253] on span "Select Card" at bounding box center [323, 254] width 51 height 11
click at [339, 269] on button "Select option" at bounding box center [475, 285] width 354 height 33
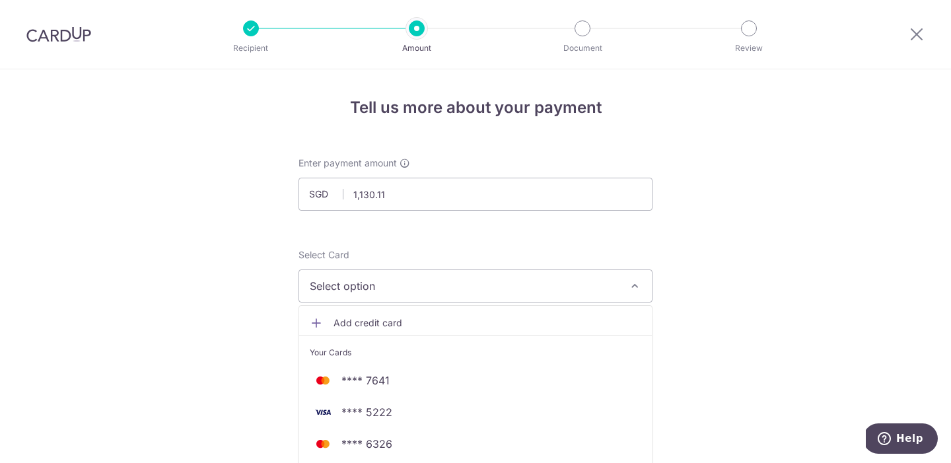
click at [344, 284] on span "Select option" at bounding box center [464, 286] width 308 height 16
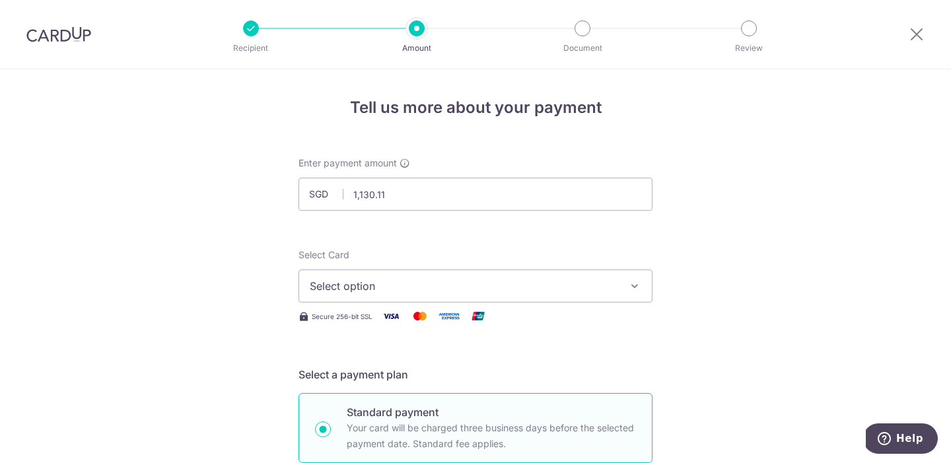
click at [344, 284] on span "Select option" at bounding box center [464, 286] width 308 height 16
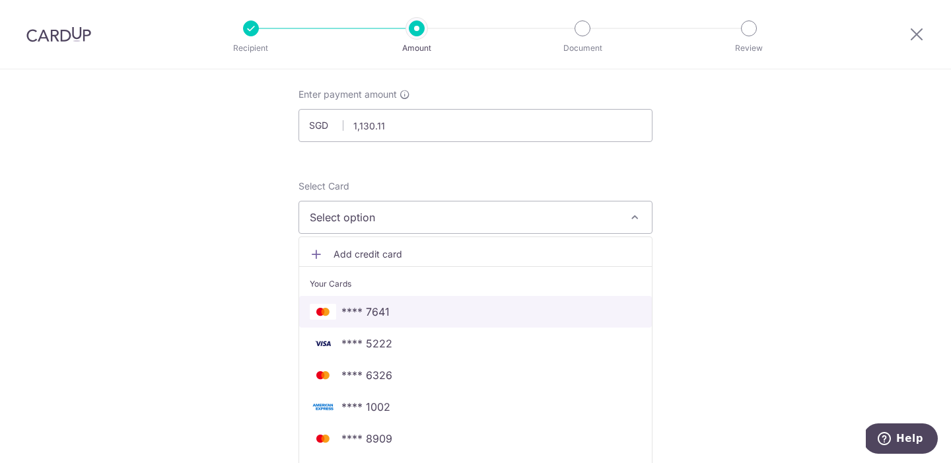
scroll to position [126, 0]
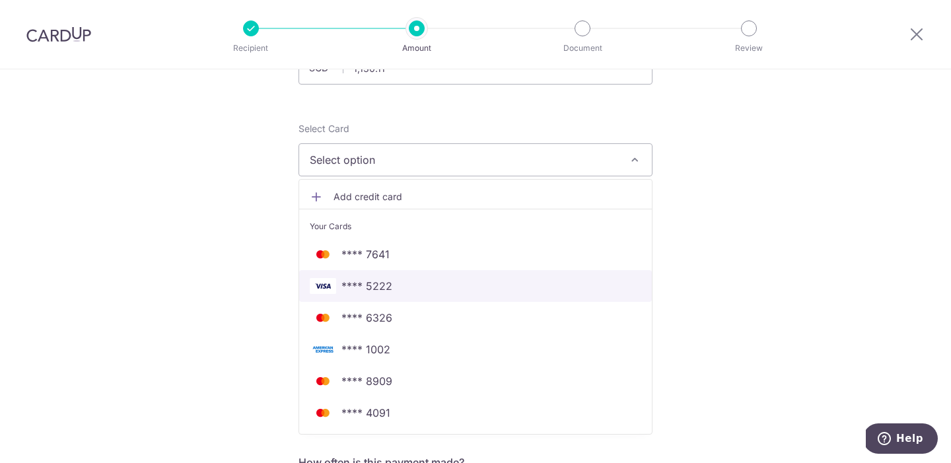
click at [353, 290] on span "**** 5222" at bounding box center [366, 286] width 51 height 16
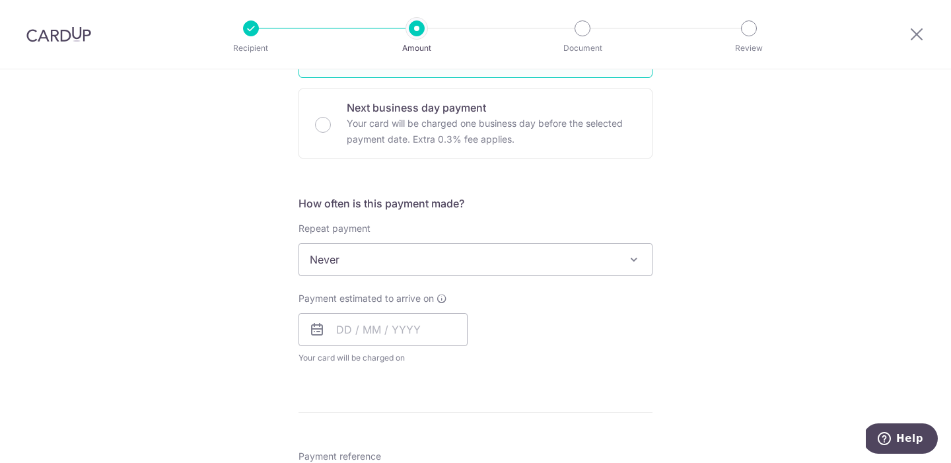
scroll to position [392, 0]
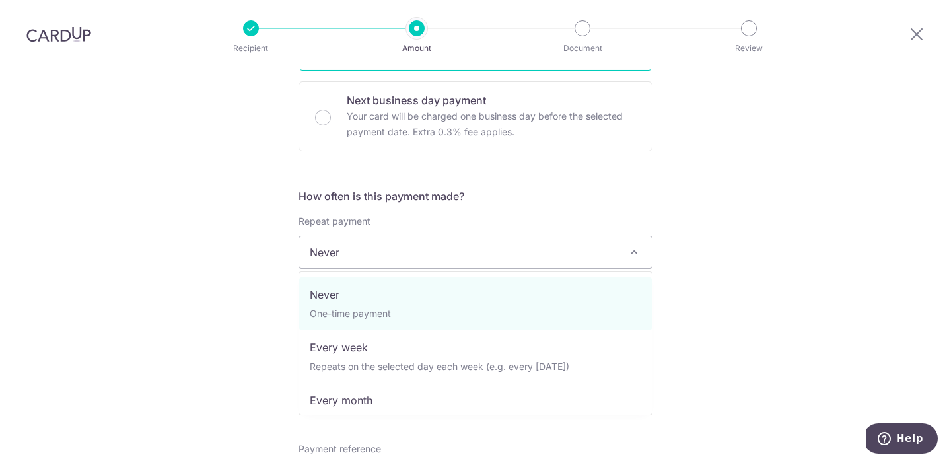
click at [353, 248] on span "Never" at bounding box center [475, 252] width 353 height 32
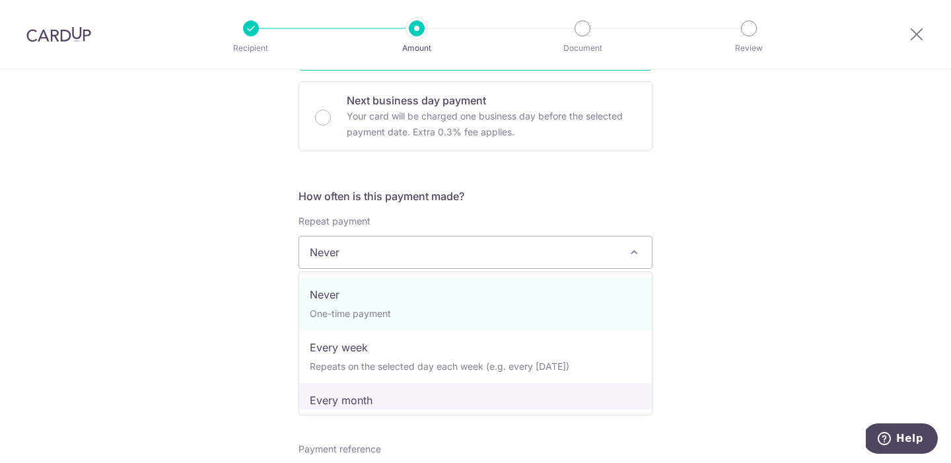
select select "3"
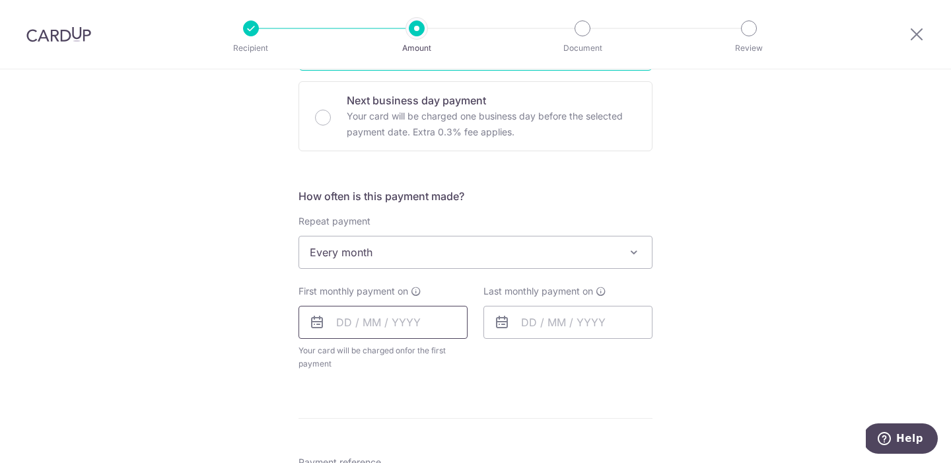
click at [361, 326] on input "text" at bounding box center [382, 322] width 169 height 33
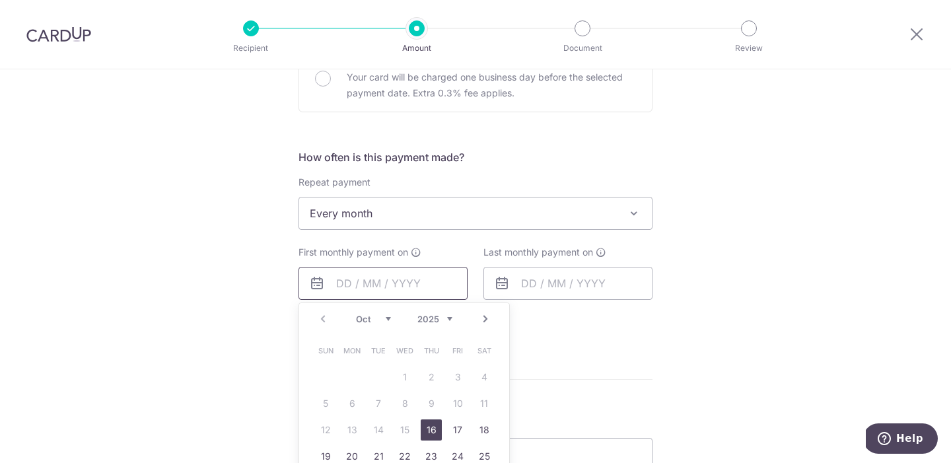
scroll to position [486, 0]
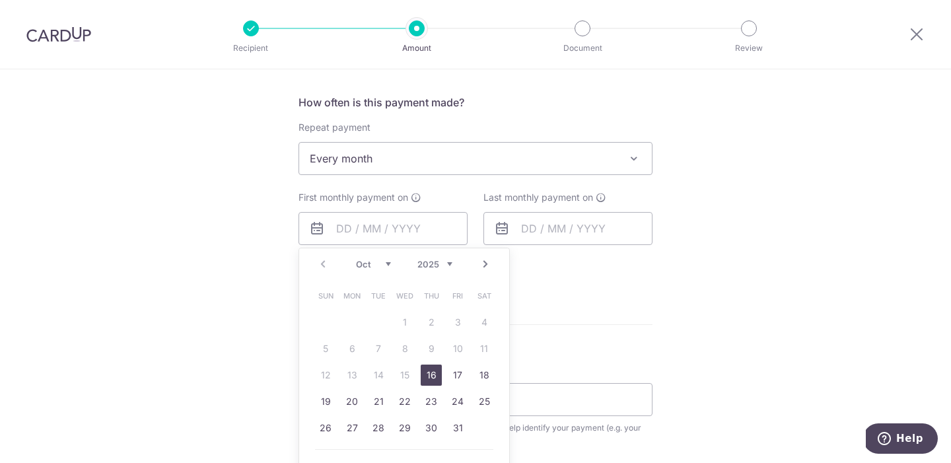
click at [433, 376] on link "16" at bounding box center [431, 375] width 21 height 21
type input "16/10/2025"
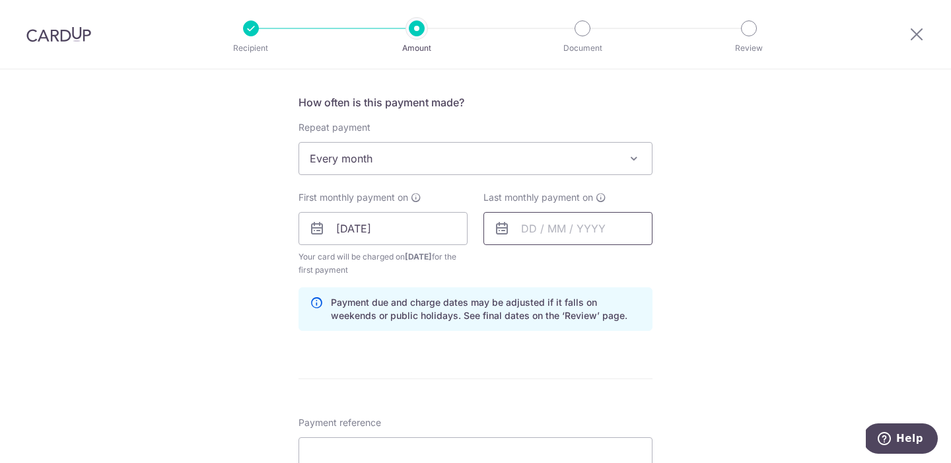
click at [566, 221] on input "text" at bounding box center [567, 228] width 169 height 33
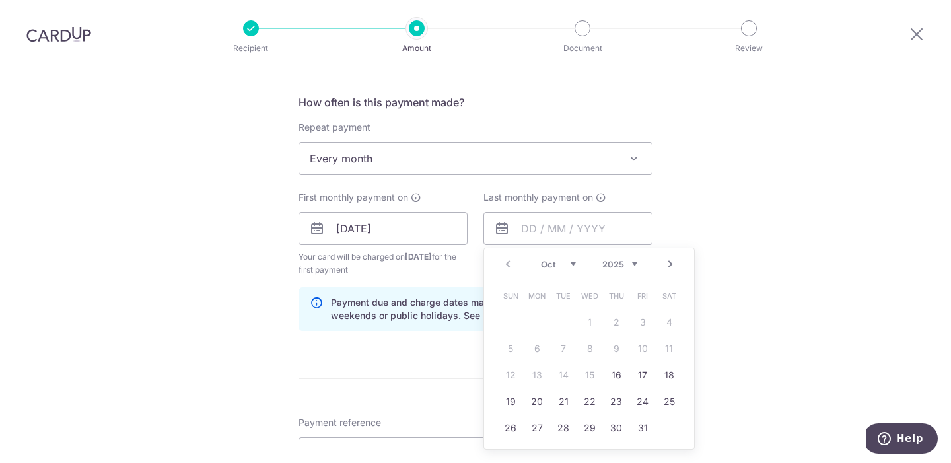
click at [412, 154] on span "Every month" at bounding box center [475, 159] width 353 height 32
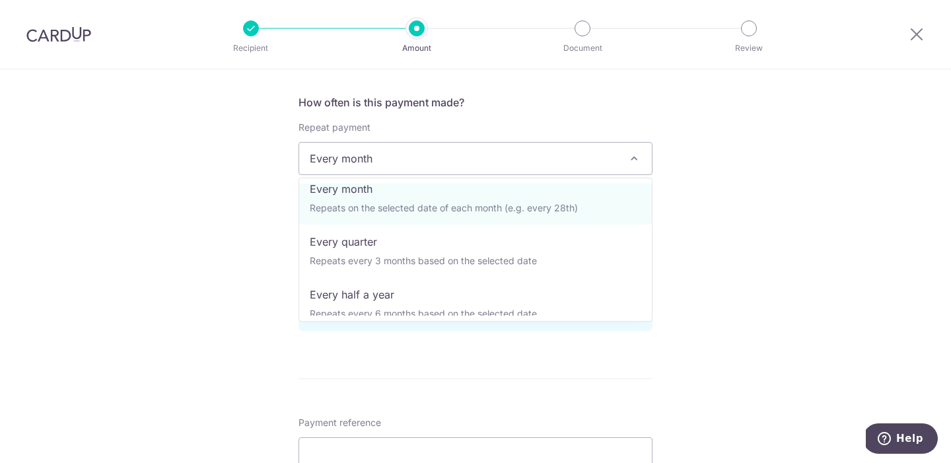
scroll to position [132, 0]
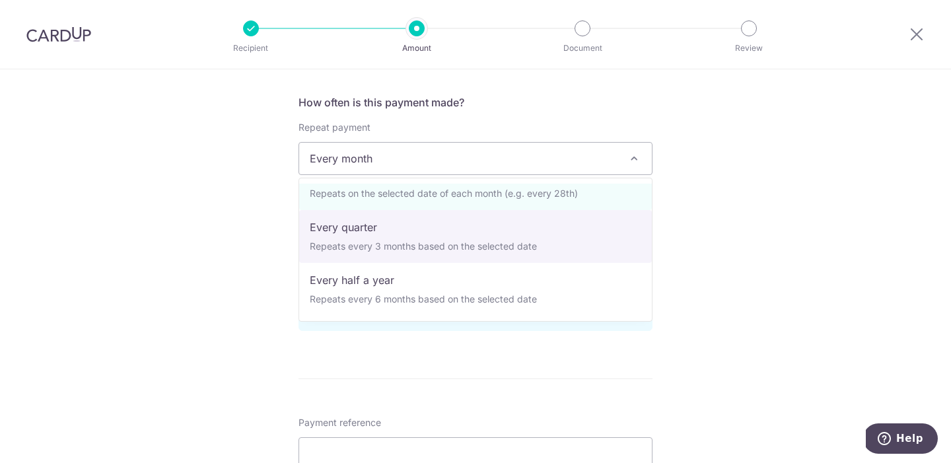
select select "4"
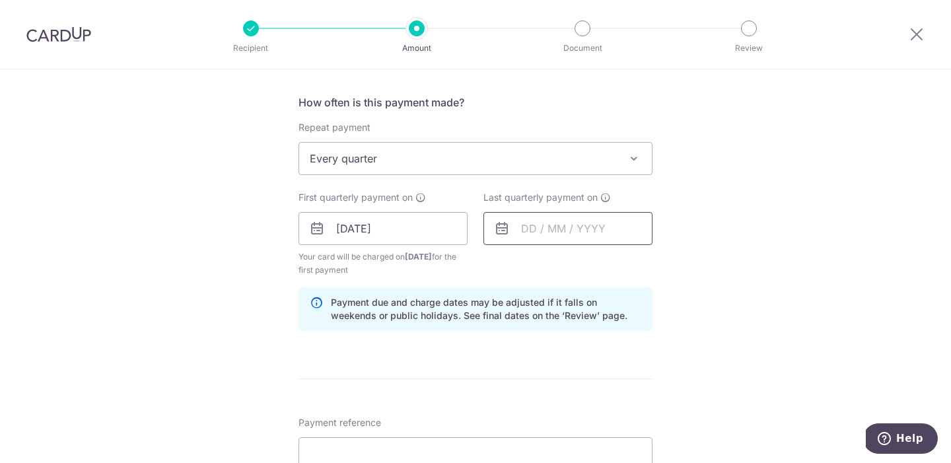
click at [532, 228] on input "text" at bounding box center [567, 228] width 169 height 33
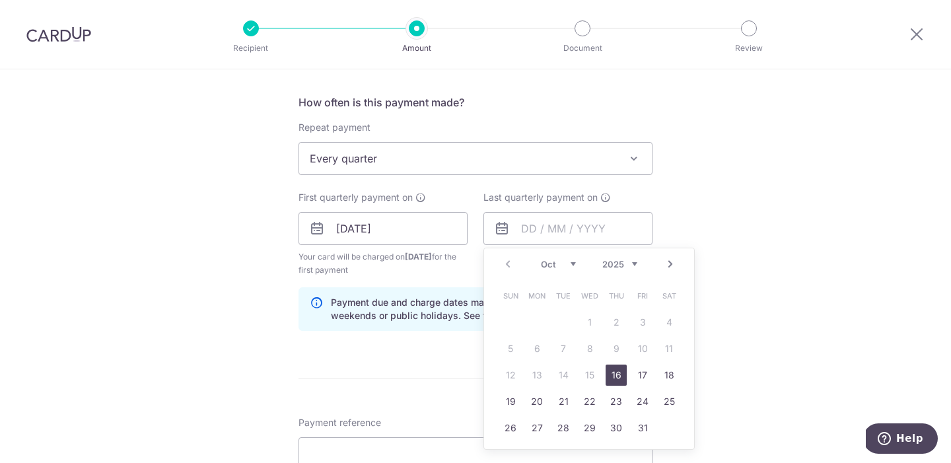
click at [633, 264] on select "2025 2026 2027 2028 2029 2030 2031 2032 2033 2034 2035" at bounding box center [619, 264] width 35 height 11
click at [619, 324] on link "1" at bounding box center [616, 322] width 21 height 21
type input "01/10/2026"
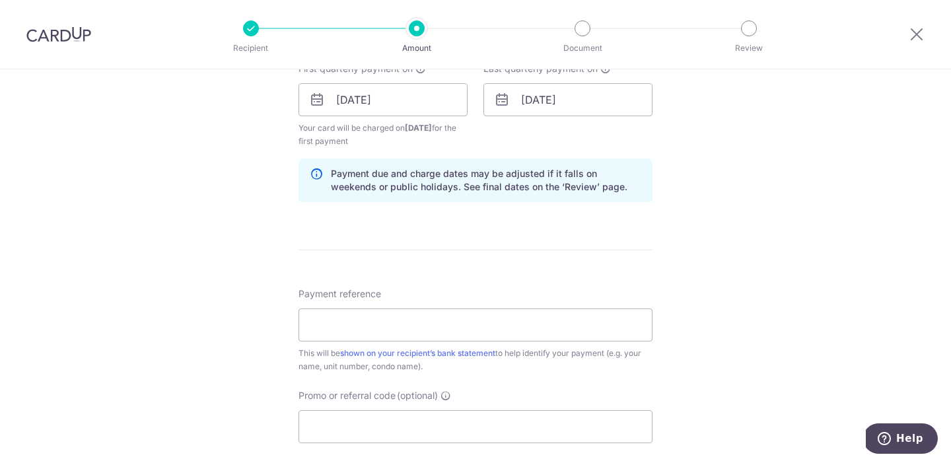
scroll to position [626, 0]
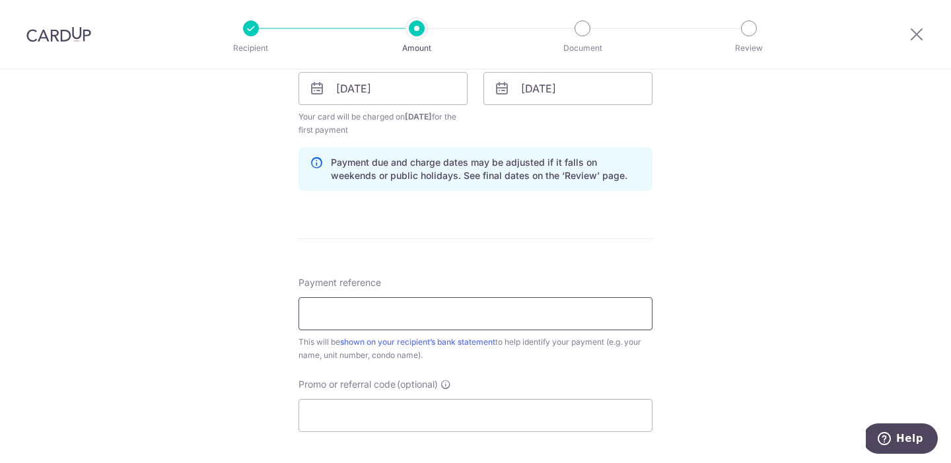
click at [443, 316] on input "Payment reference" at bounding box center [475, 313] width 354 height 33
type input "PENROSE 13-08"
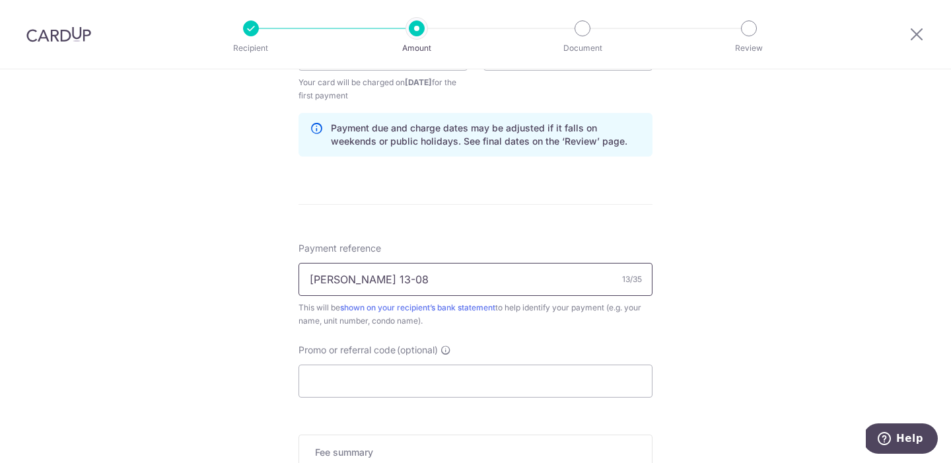
scroll to position [715, 0]
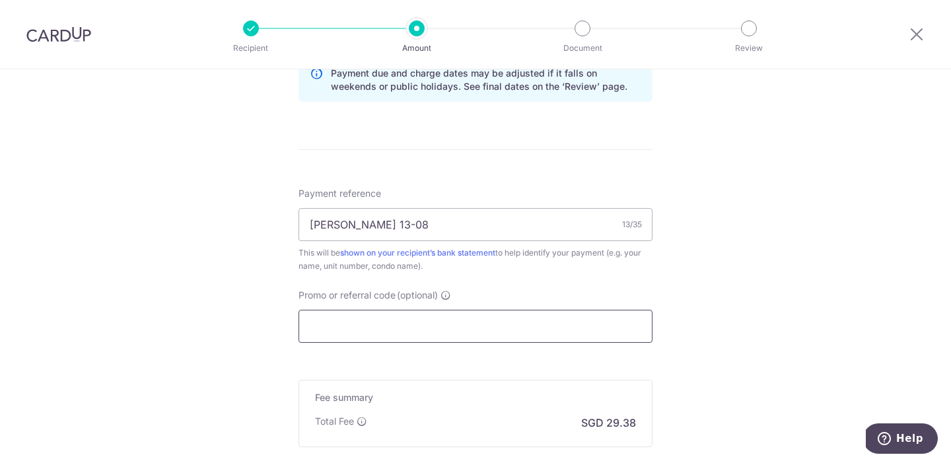
click at [328, 336] on input "Promo or referral code (optional)" at bounding box center [475, 326] width 354 height 33
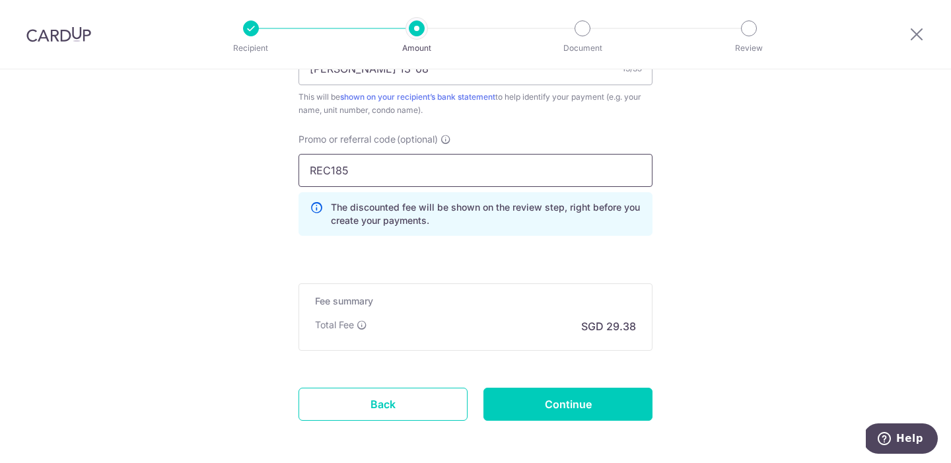
scroll to position [928, 0]
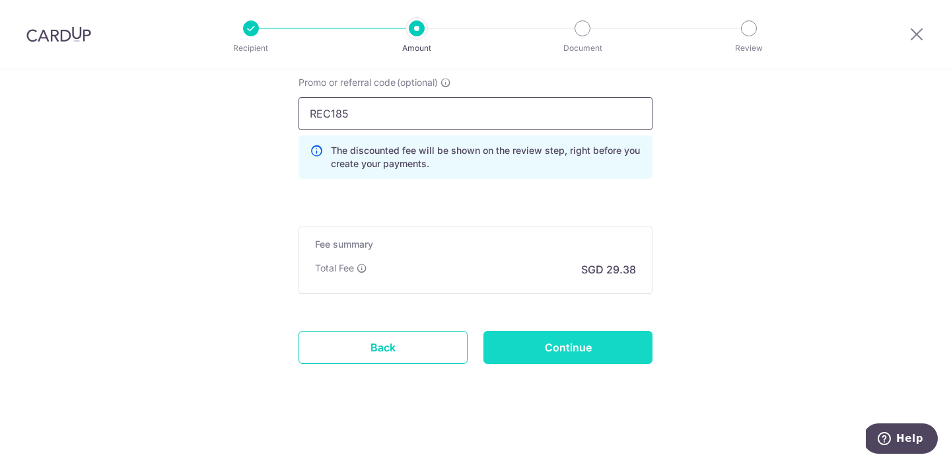
type input "REC185"
click at [509, 353] on input "Continue" at bounding box center [567, 347] width 169 height 33
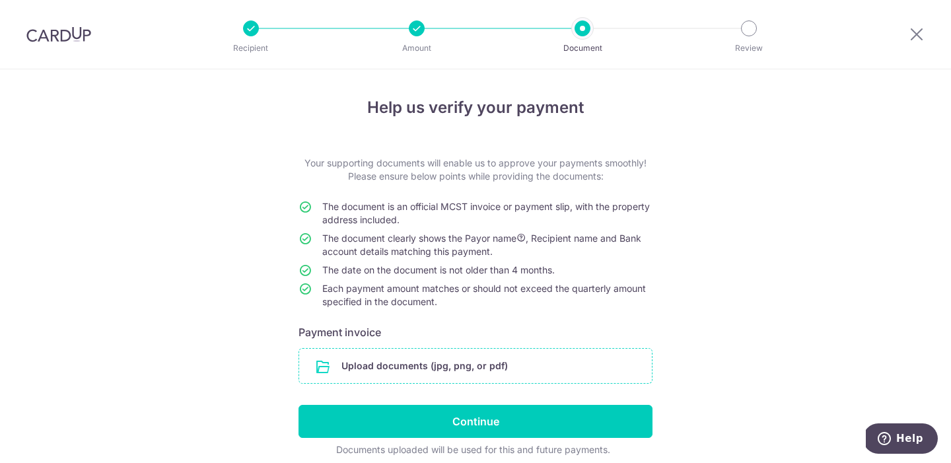
click at [359, 367] on input "file" at bounding box center [475, 366] width 353 height 34
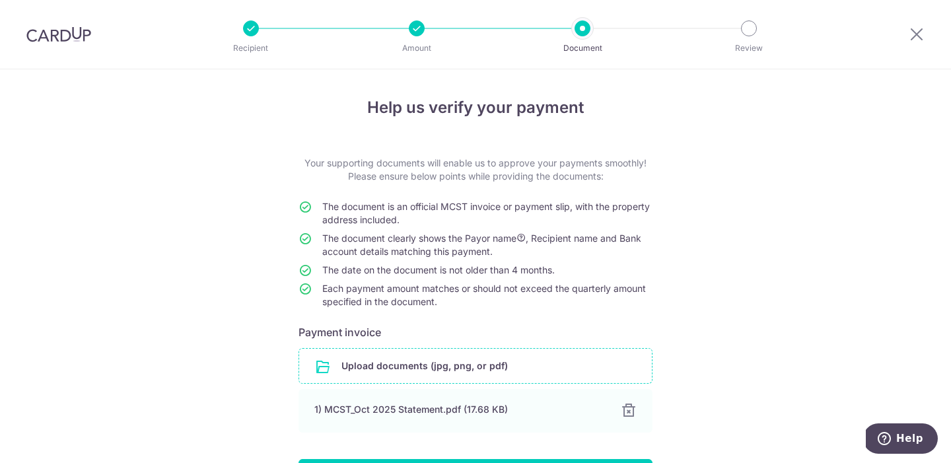
scroll to position [110, 0]
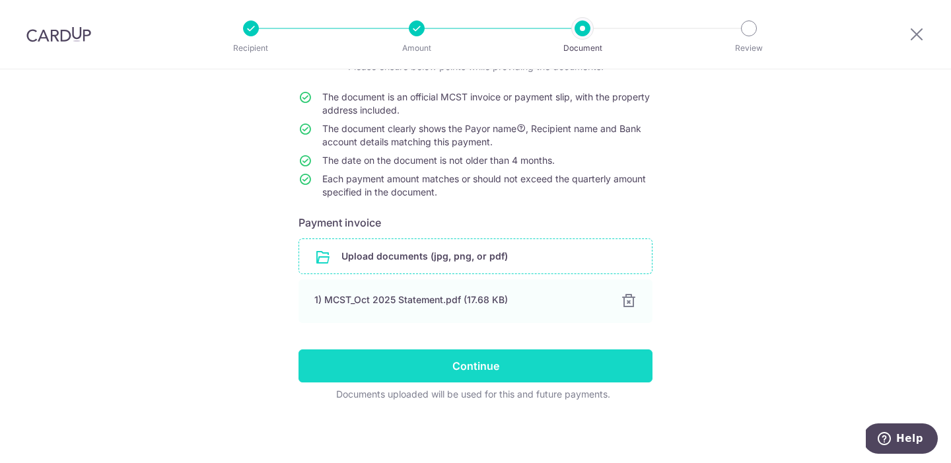
click at [401, 356] on input "Continue" at bounding box center [475, 365] width 354 height 33
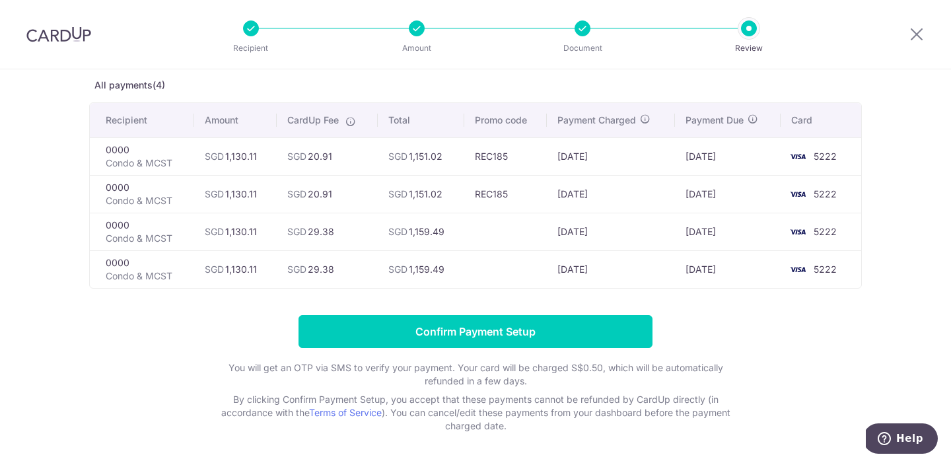
scroll to position [115, 0]
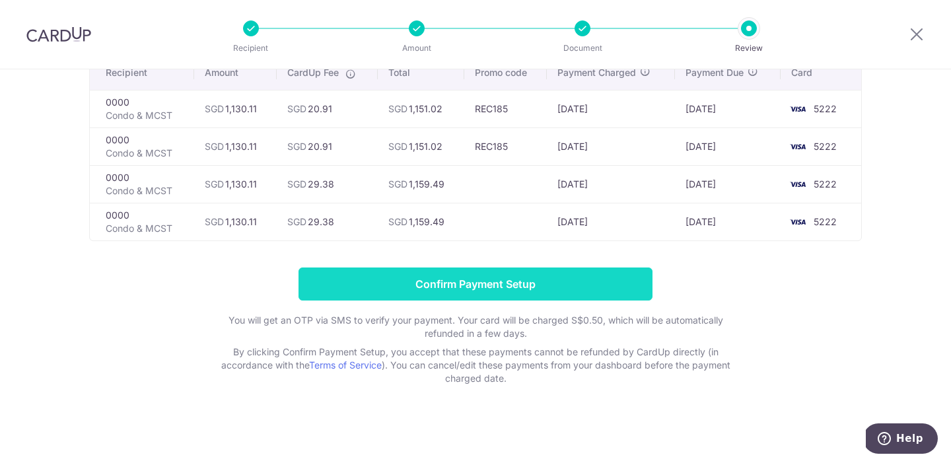
click at [465, 282] on input "Confirm Payment Setup" at bounding box center [475, 283] width 354 height 33
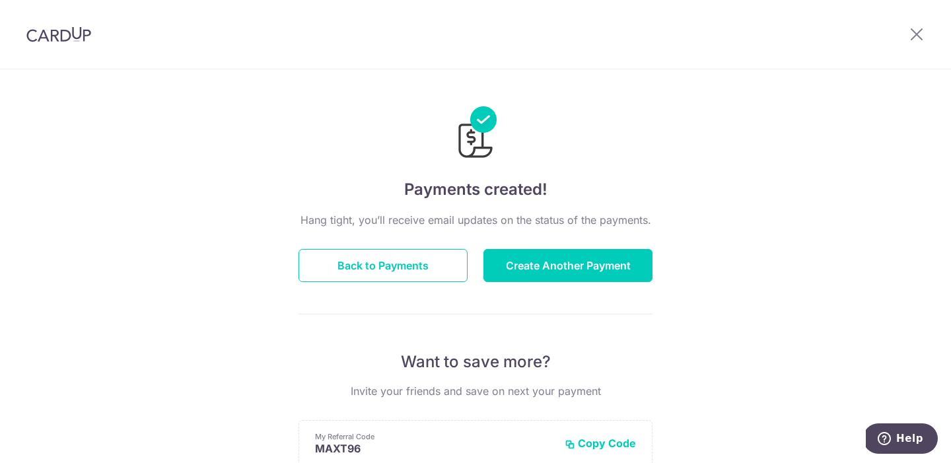
scroll to position [312, 0]
